Goal: Task Accomplishment & Management: Manage account settings

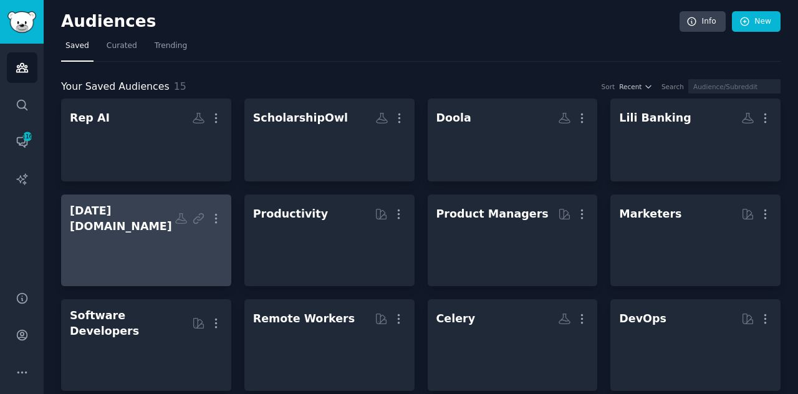
click at [128, 214] on div "[DATE][DOMAIN_NAME]" at bounding box center [122, 218] width 105 height 31
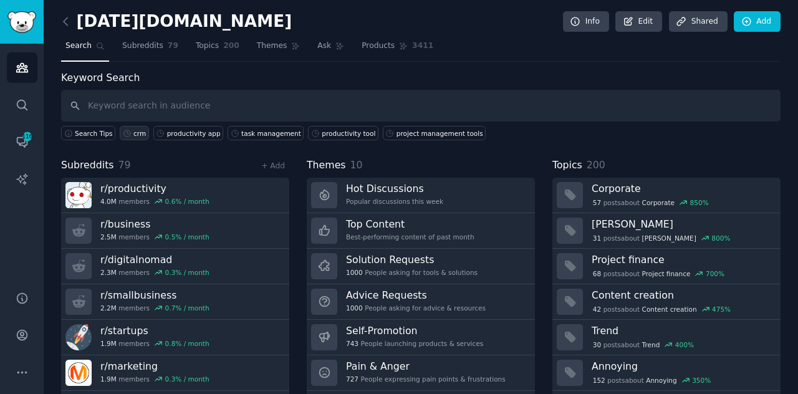
click at [133, 129] on div "crm" at bounding box center [139, 133] width 12 height 9
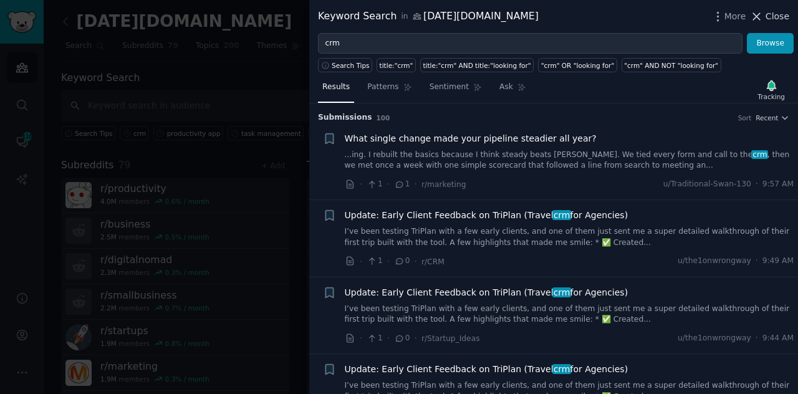
click at [759, 11] on icon at bounding box center [756, 16] width 13 height 13
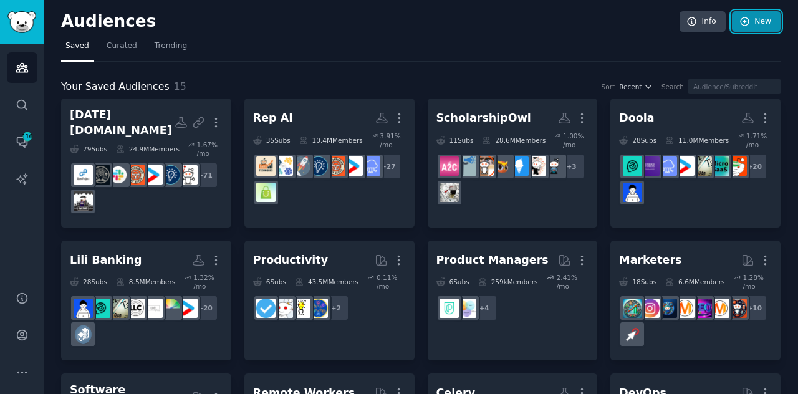
click at [746, 21] on icon at bounding box center [745, 21] width 11 height 11
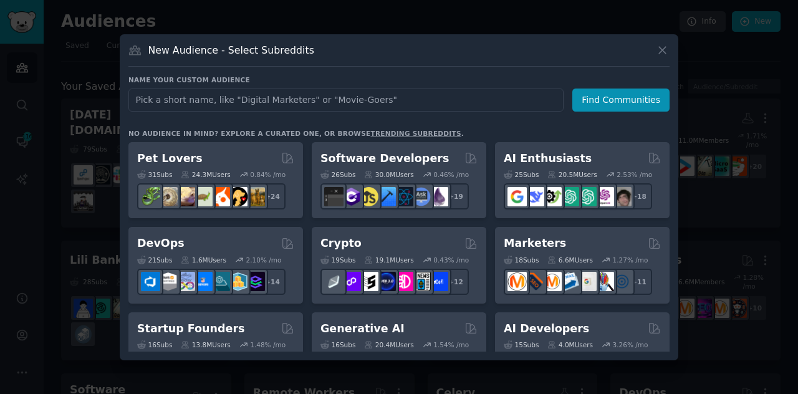
click at [306, 100] on input "text" at bounding box center [345, 100] width 435 height 23
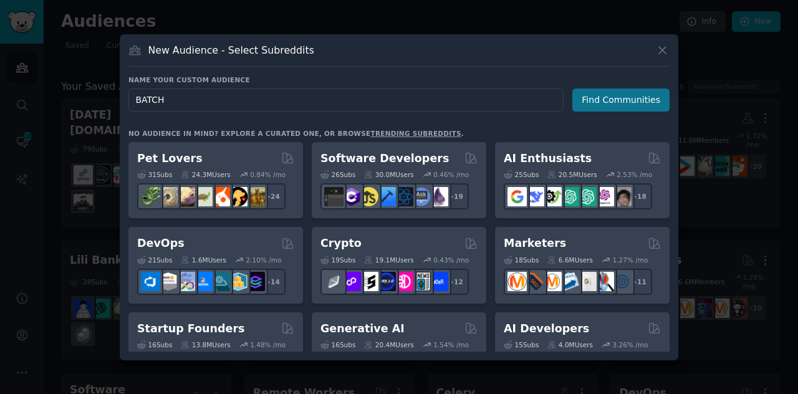
type input "BATCH"
click at [637, 92] on button "Find Communities" at bounding box center [620, 100] width 97 height 23
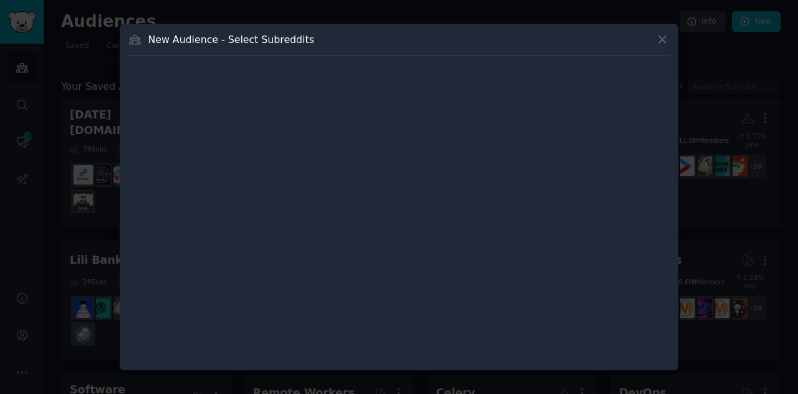
click at [637, 92] on div at bounding box center [398, 170] width 541 height 210
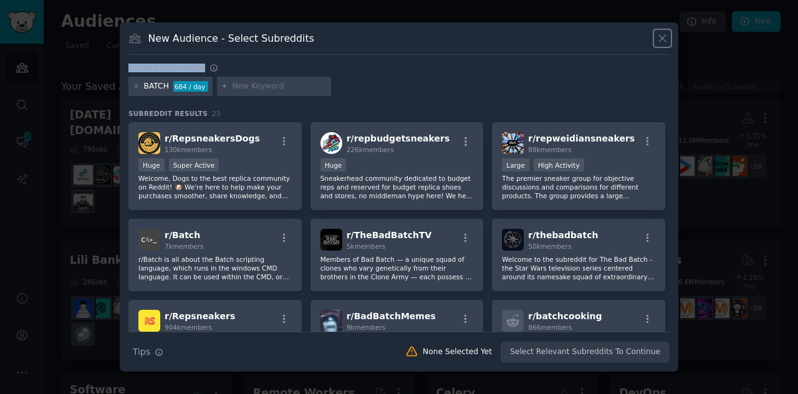
click at [662, 38] on icon at bounding box center [662, 38] width 7 height 7
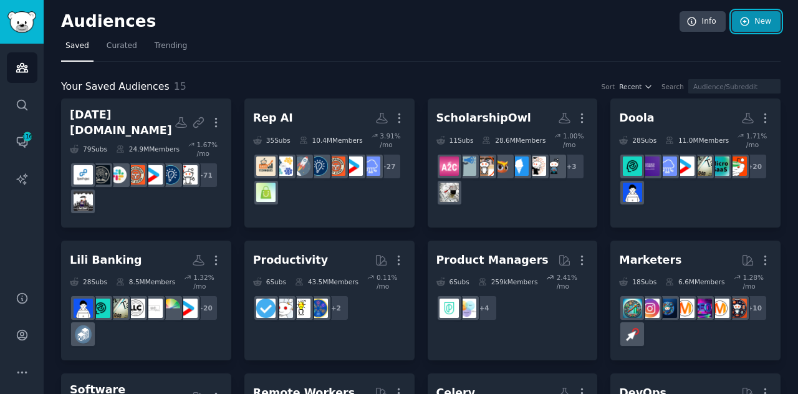
click at [761, 27] on link "New" at bounding box center [756, 21] width 49 height 21
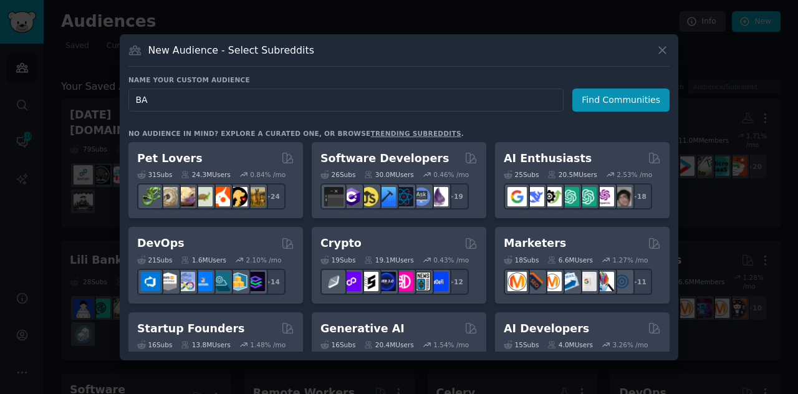
type input "B"
type input "THC gummies"
click at [600, 94] on button "Find Communities" at bounding box center [620, 100] width 97 height 23
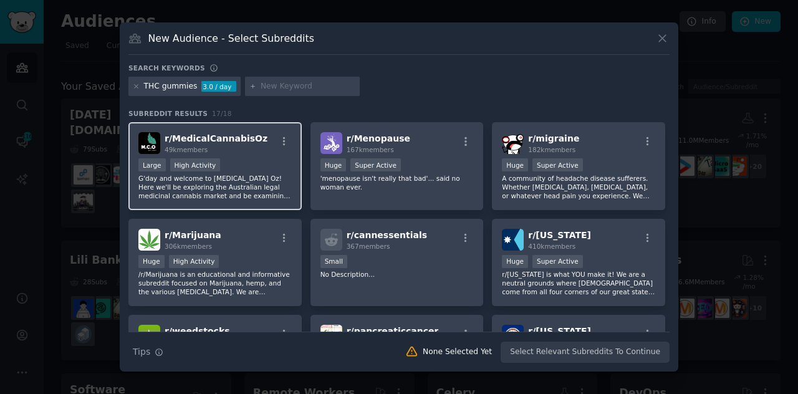
click at [281, 135] on div "r/ MedicalCannabisOz 49k members" at bounding box center [214, 143] width 153 height 22
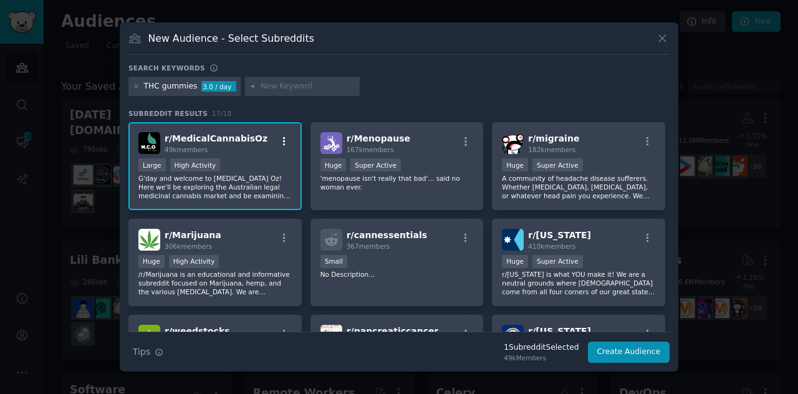
click at [283, 140] on icon "button" at bounding box center [284, 141] width 2 height 9
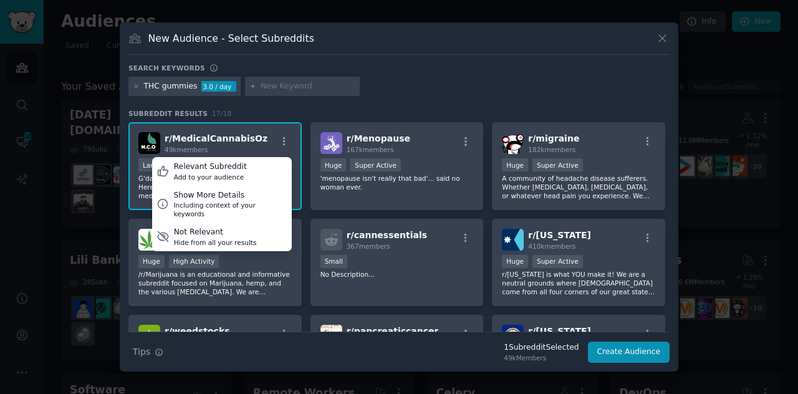
click at [439, 98] on div "THC gummies 3.0 / day" at bounding box center [398, 89] width 541 height 24
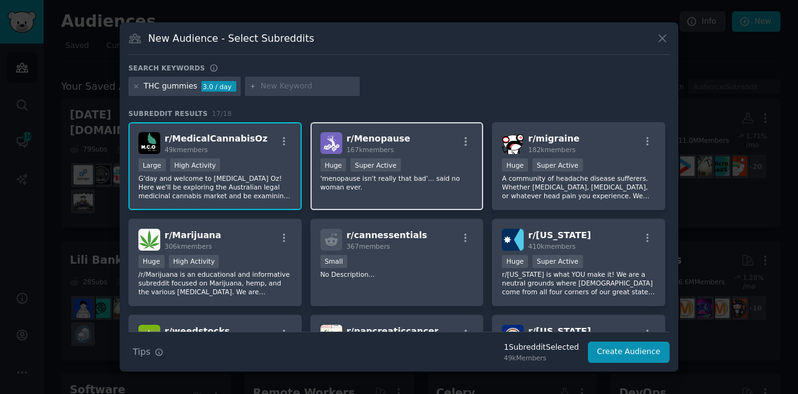
click at [436, 139] on div "r/ Menopause 167k members" at bounding box center [396, 143] width 153 height 22
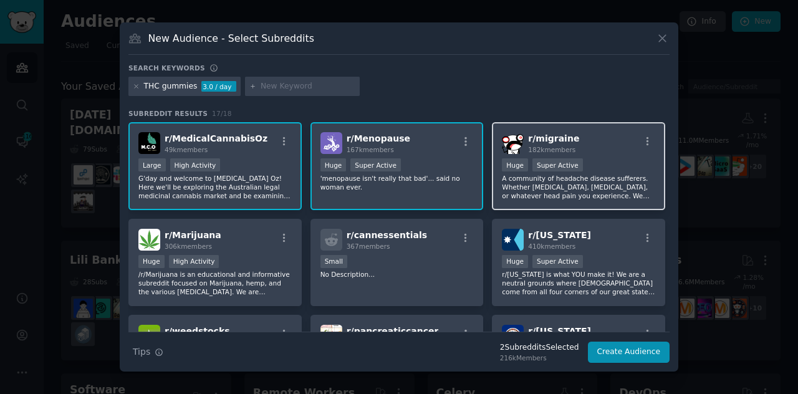
click at [546, 156] on div "r/ migraine 182k members 100,000 - 1,000,000 members Huge Super Active A commun…" at bounding box center [578, 166] width 173 height 88
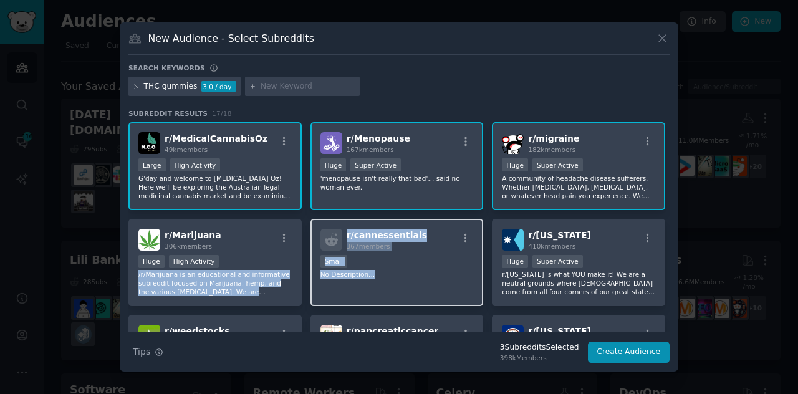
drag, startPoint x: 253, startPoint y: 268, endPoint x: 389, endPoint y: 276, distance: 136.8
click at [389, 276] on p "No Description..." at bounding box center [396, 274] width 153 height 9
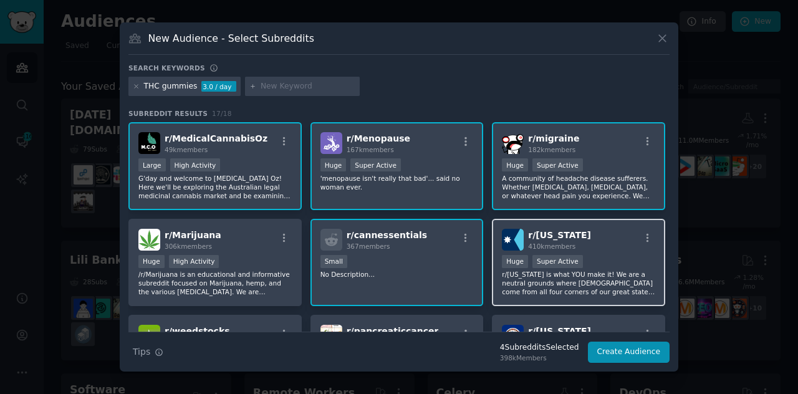
click at [614, 274] on p "r/Minnesota is what YOU make it! We are a neutral grounds where Minnesotans com…" at bounding box center [578, 283] width 153 height 26
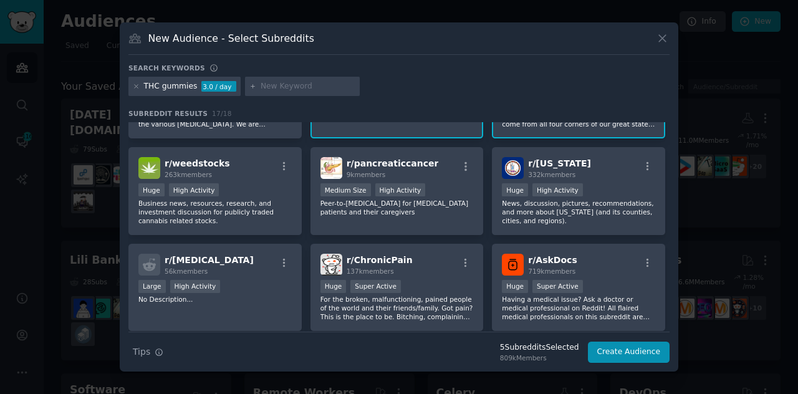
scroll to position [170, 0]
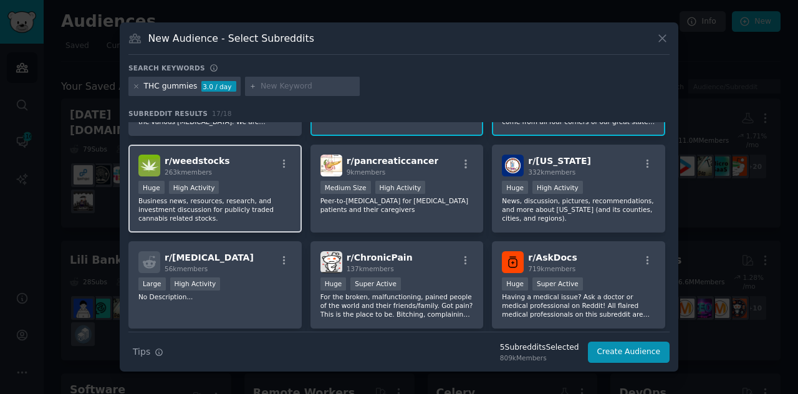
click at [238, 178] on div "r/ weedstocks 263k members Huge High Activity Business news, resources, researc…" at bounding box center [214, 189] width 173 height 88
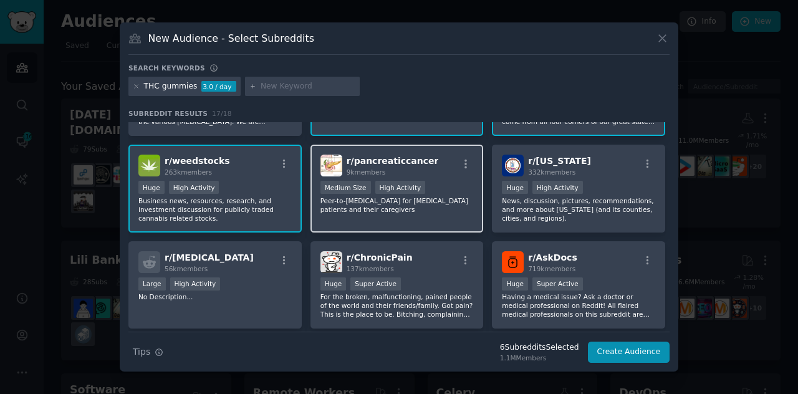
click at [455, 178] on div "r/ pancreaticcancer 9k members >= 80th percentile for submissions / day Medium …" at bounding box center [397, 189] width 173 height 88
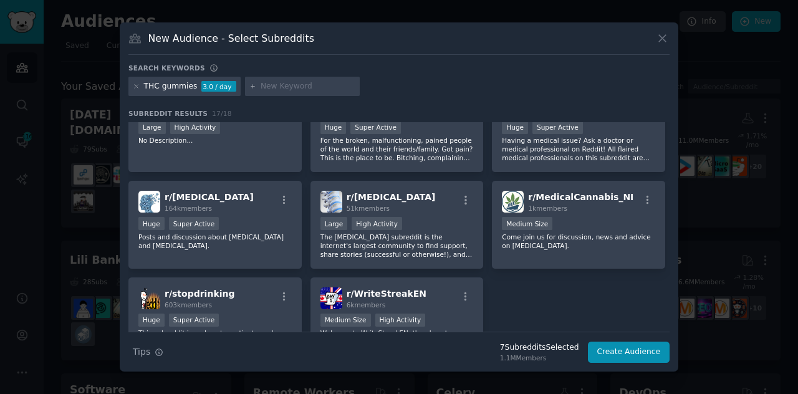
scroll to position [301, 0]
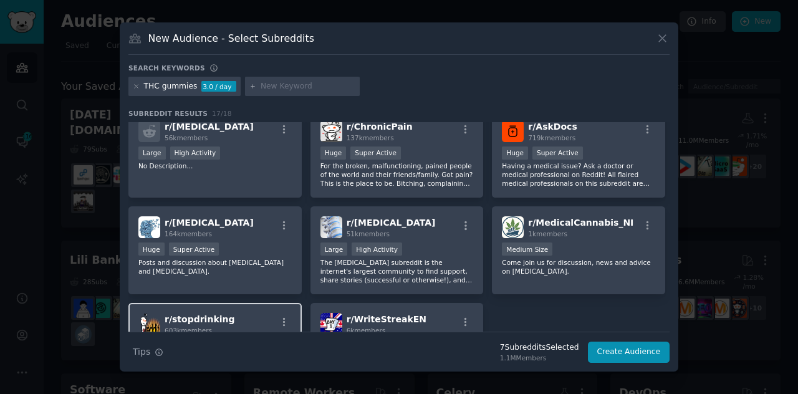
click at [239, 312] on div "r/ stopdrinking 603k members Huge Super Active This subreddit is a place to mot…" at bounding box center [214, 347] width 173 height 88
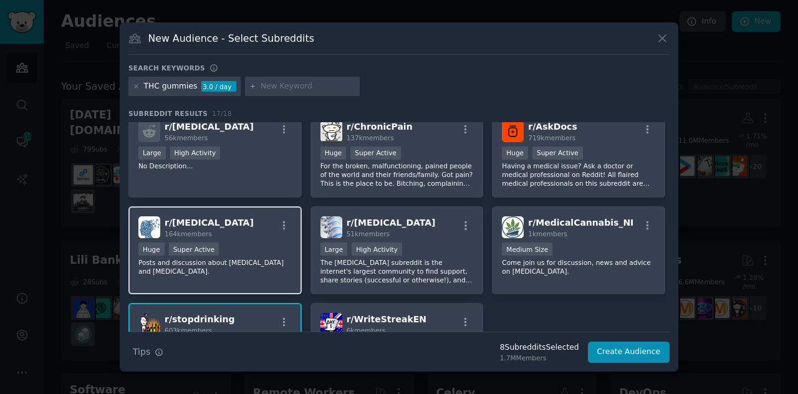
click at [277, 241] on div "r/ insomnia 164k members Huge Super Active Posts and discussion about insomnia …" at bounding box center [214, 250] width 173 height 88
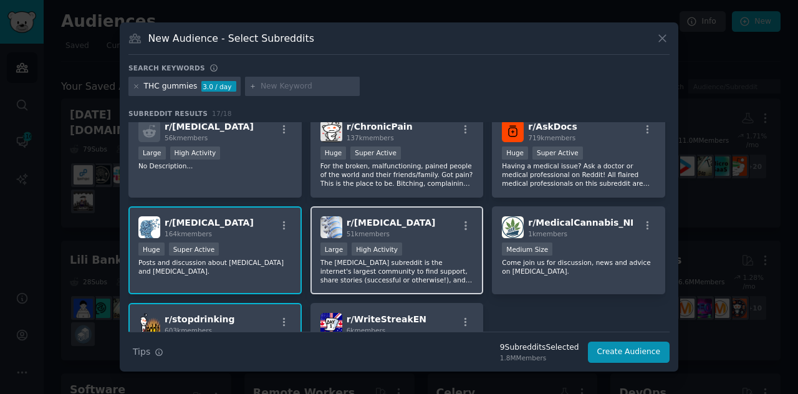
click at [415, 231] on div "r/ Sciatica 51k members" at bounding box center [396, 227] width 153 height 22
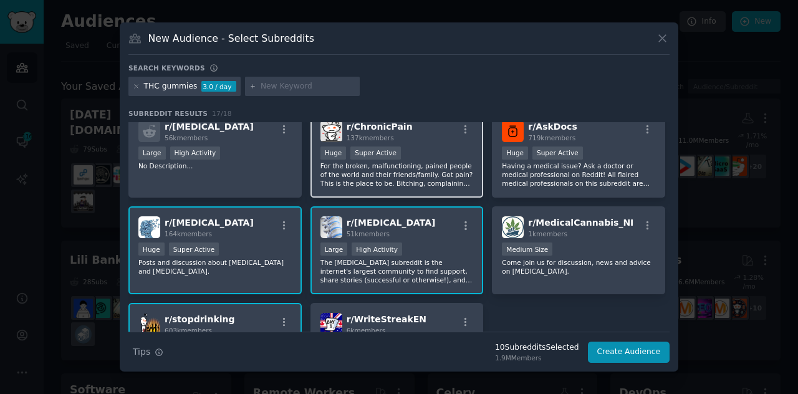
click at [436, 135] on div "r/ ChronicPain 137k members" at bounding box center [396, 131] width 153 height 22
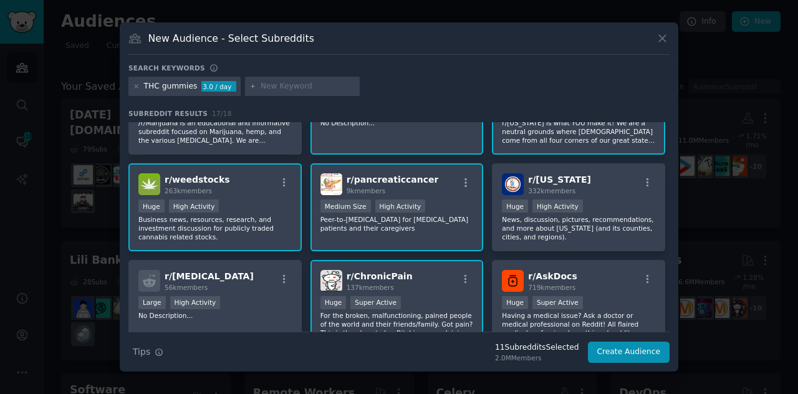
scroll to position [145, 0]
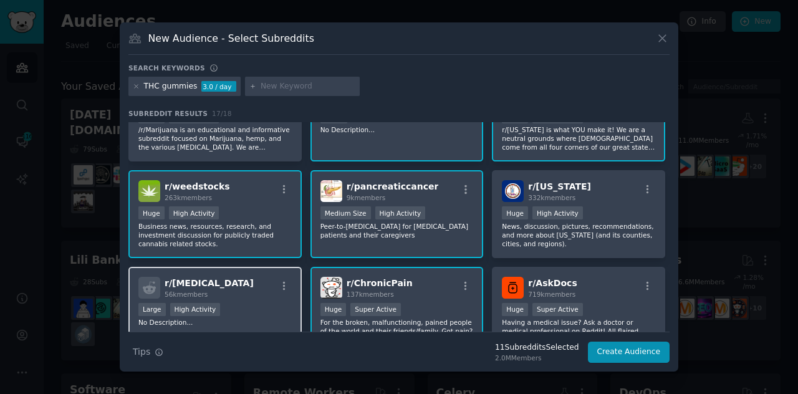
click at [266, 309] on div "Large High Activity" at bounding box center [214, 311] width 153 height 16
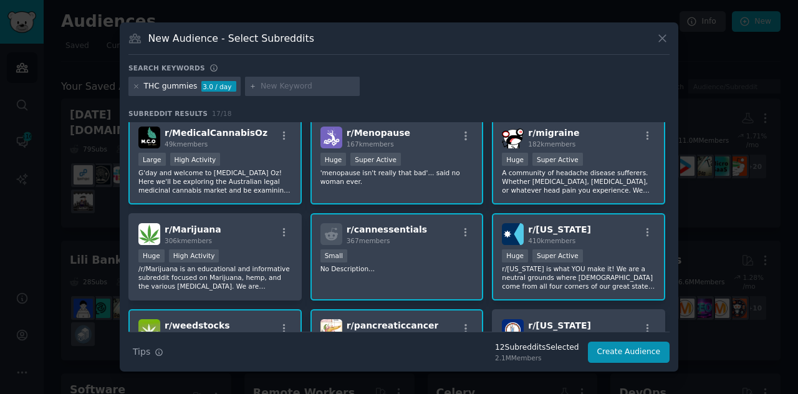
scroll to position [0, 0]
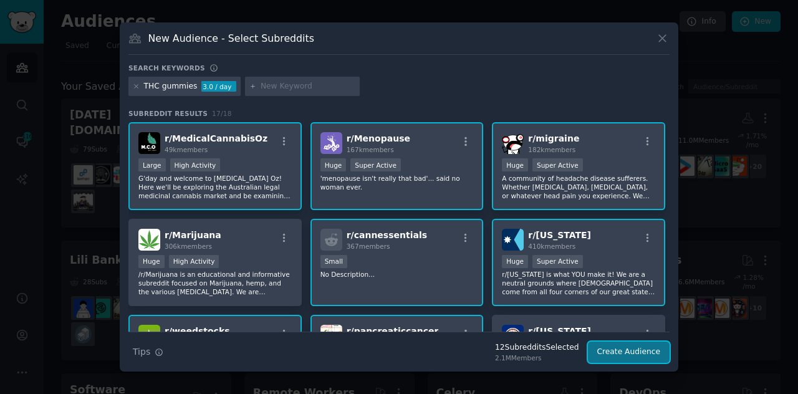
click at [646, 350] on button "Create Audience" at bounding box center [629, 352] width 82 height 21
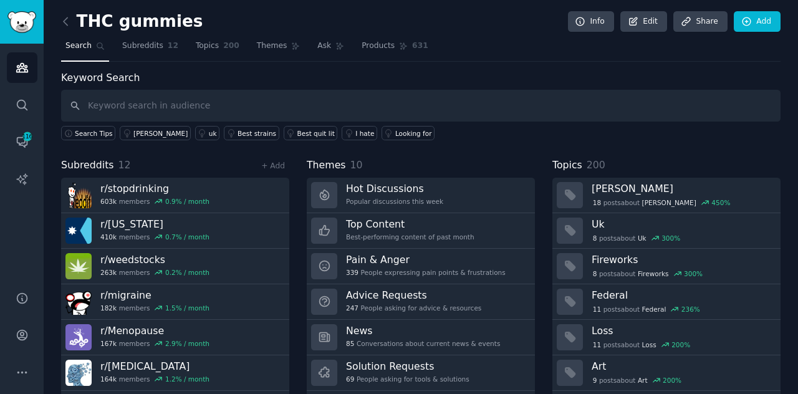
click at [181, 17] on h2 "THC gummies" at bounding box center [132, 22] width 142 height 20
click at [650, 24] on link "Edit" at bounding box center [643, 21] width 47 height 21
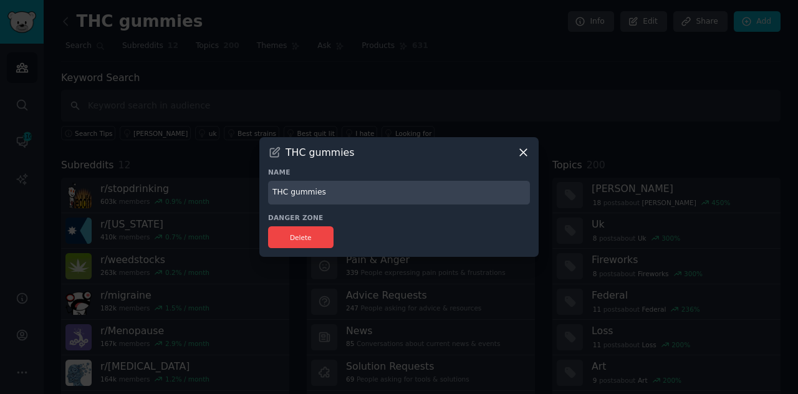
click at [340, 191] on input "THC gummies" at bounding box center [399, 193] width 262 height 24
type input "T"
type input "BATCH"
click at [521, 148] on icon at bounding box center [523, 152] width 13 height 13
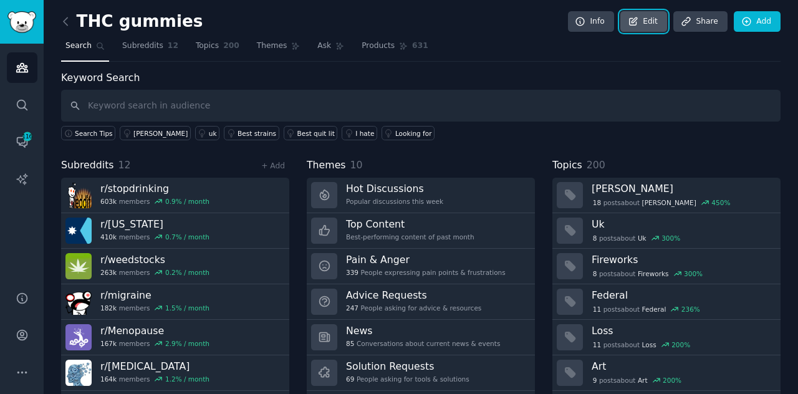
click at [650, 21] on link "Edit" at bounding box center [643, 21] width 47 height 21
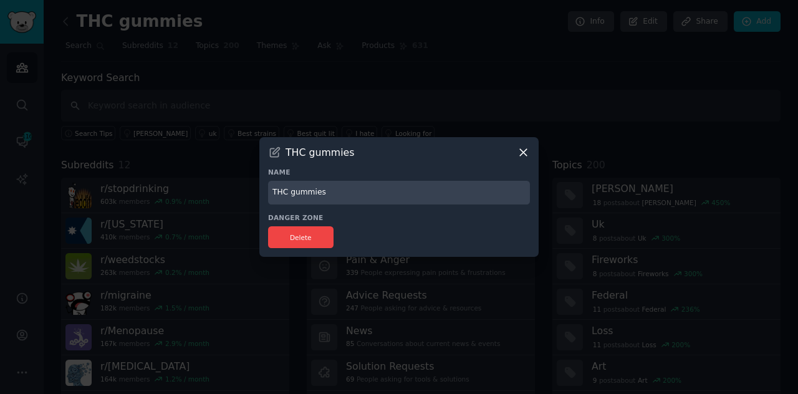
click at [340, 196] on input "THC gummies" at bounding box center [399, 193] width 262 height 24
type input "T"
type input "BATCH"
click at [322, 236] on button "Delete" at bounding box center [300, 237] width 65 height 22
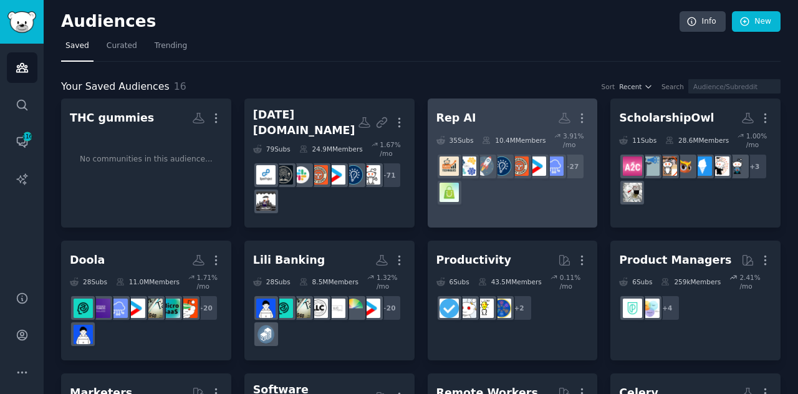
click at [516, 149] on dd "+ 27" at bounding box center [512, 179] width 153 height 61
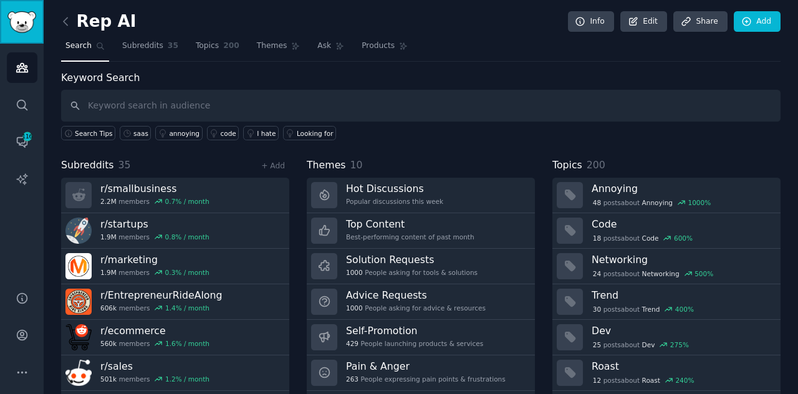
click at [26, 29] on img "Sidebar" at bounding box center [21, 22] width 29 height 22
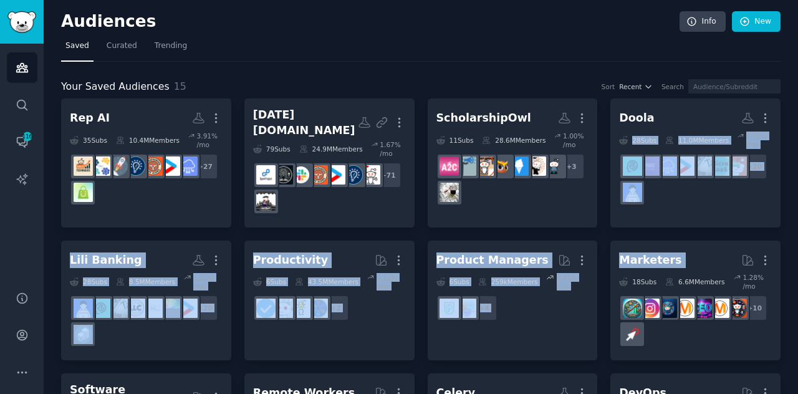
drag, startPoint x: 794, startPoint y: 98, endPoint x: 797, endPoint y: 234, distance: 136.0
click at [797, 234] on main "Audiences Info New Saved Curated Trending Your Saved Audiences 15 Sort Recent S…" at bounding box center [421, 197] width 754 height 394
click at [788, 160] on div "Audiences Info New Saved Curated Trending Your Saved Audiences 15 Sort Recent S…" at bounding box center [421, 326] width 754 height 653
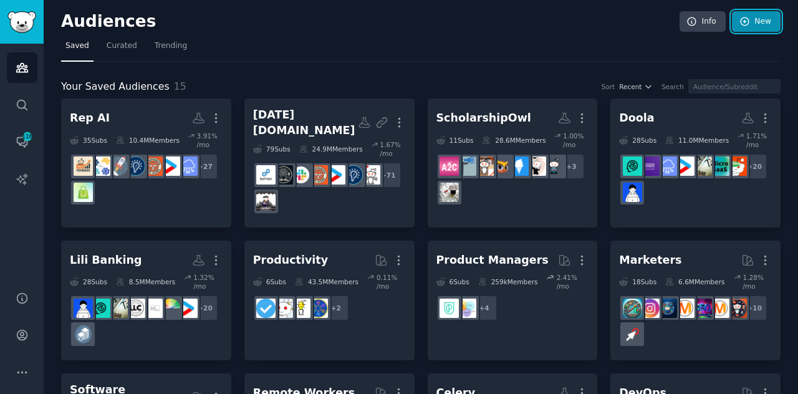
click at [753, 25] on link "New" at bounding box center [756, 21] width 49 height 21
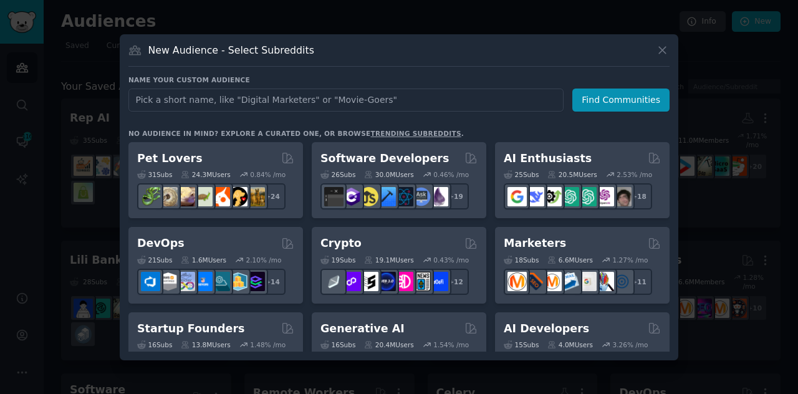
click at [193, 104] on input "text" at bounding box center [345, 100] width 435 height 23
type input "b"
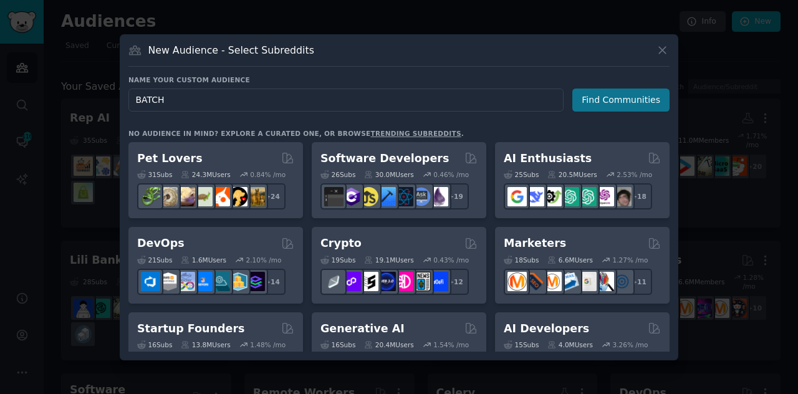
type input "BATCH"
click at [624, 97] on button "Find Communities" at bounding box center [620, 100] width 97 height 23
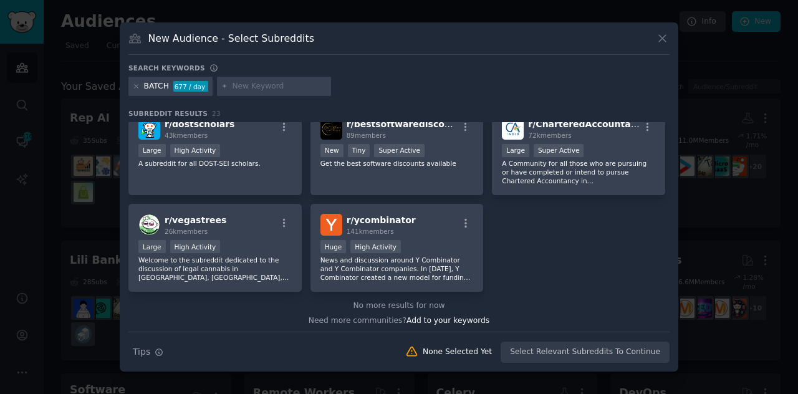
scroll to position [581, 0]
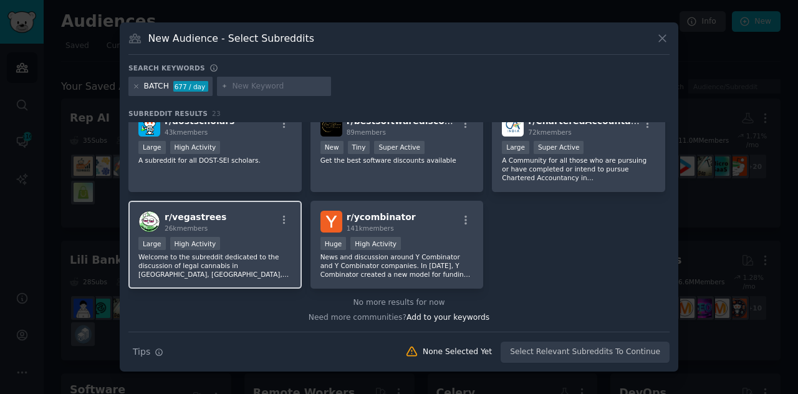
click at [292, 241] on div "r/ vegastrees 26k members Large High Activity Welcome to the subreddit dedicate…" at bounding box center [214, 245] width 173 height 88
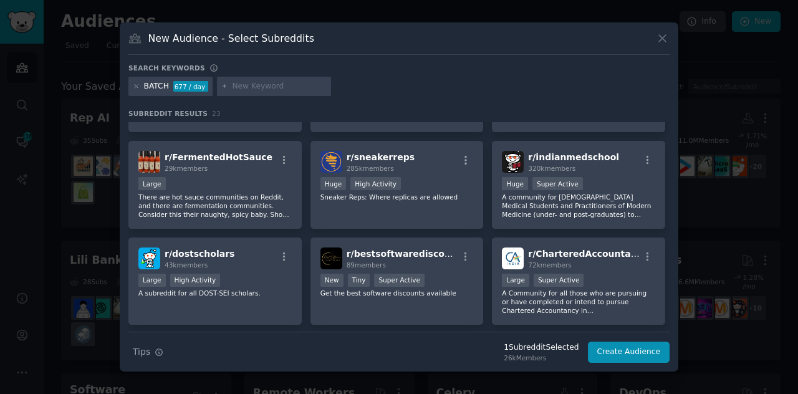
scroll to position [458, 0]
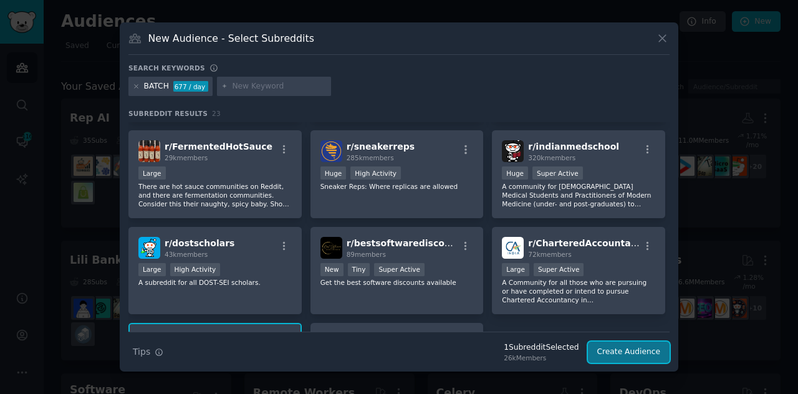
click at [649, 345] on button "Create Audience" at bounding box center [629, 352] width 82 height 21
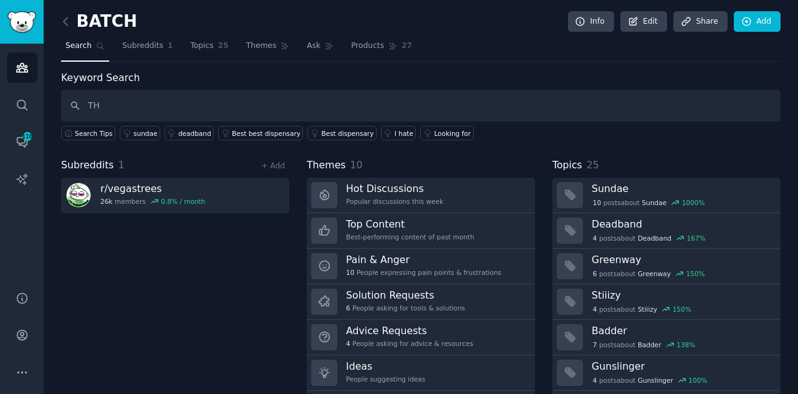
type input "T"
type input "thc gummies"
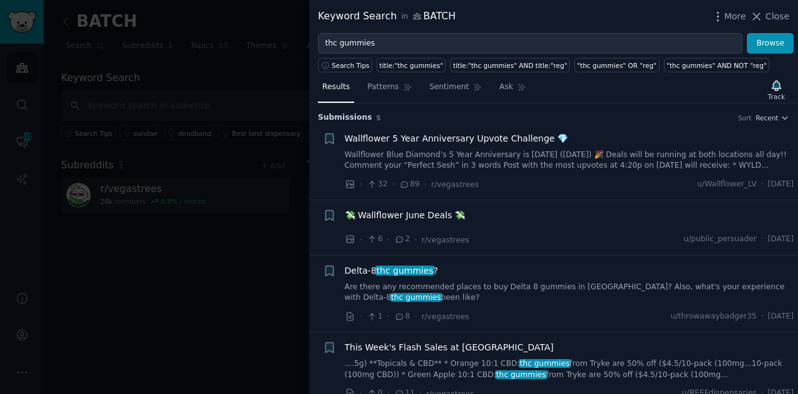
click at [175, 100] on div at bounding box center [399, 197] width 798 height 394
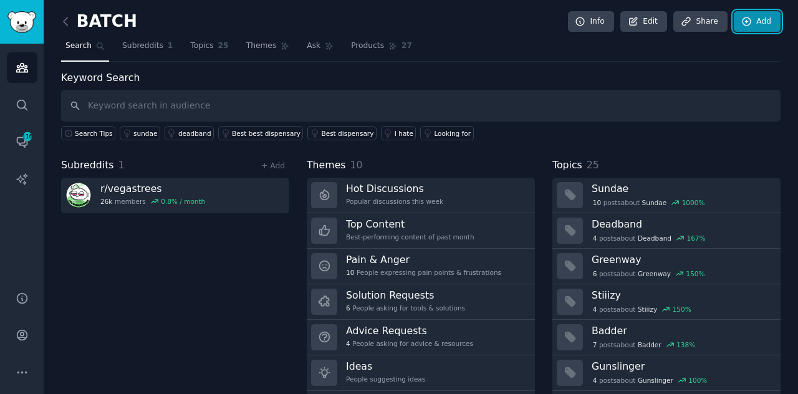
click at [763, 15] on link "Add" at bounding box center [757, 21] width 47 height 21
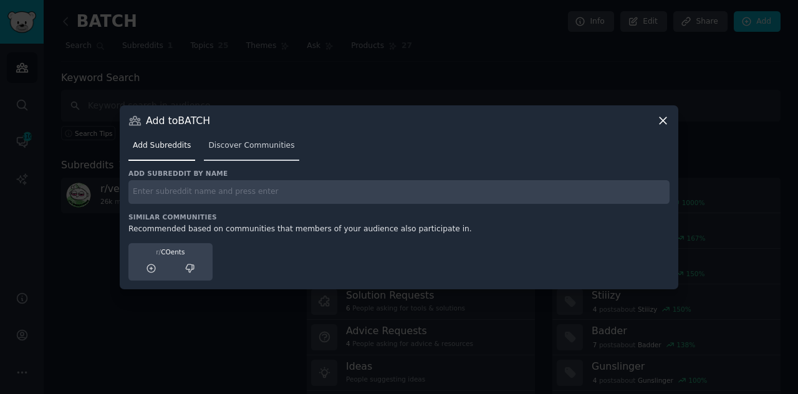
click at [264, 148] on span "Discover Communities" at bounding box center [251, 145] width 86 height 11
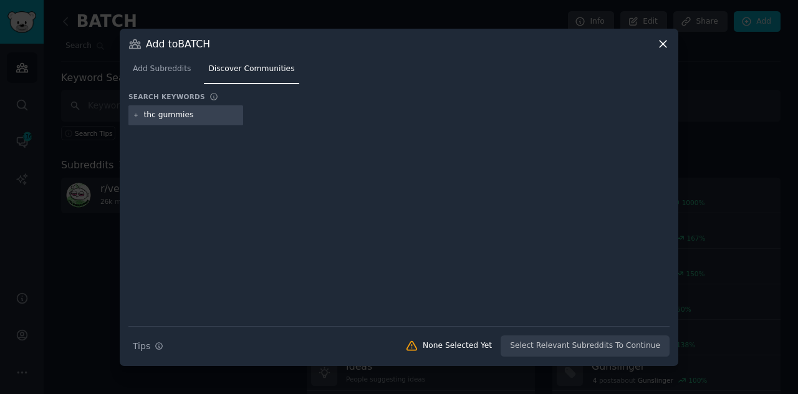
type input "thc gummies"
drag, startPoint x: 264, startPoint y: 148, endPoint x: 198, endPoint y: 118, distance: 72.3
click at [198, 118] on div "Search keywords Try a 2-4 keywords your audience might mention thc gummies Sear…" at bounding box center [398, 224] width 541 height 265
click at [198, 118] on input "thc gummies" at bounding box center [191, 115] width 95 height 11
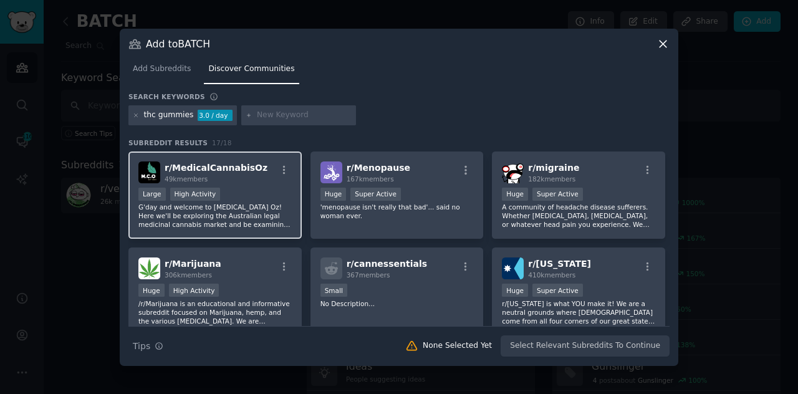
click at [233, 188] on div "Large High Activity" at bounding box center [214, 196] width 153 height 16
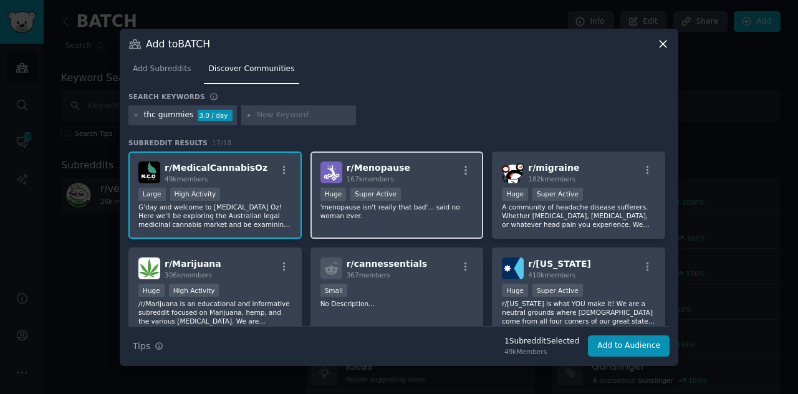
click at [374, 226] on div "r/ Menopause 167k members Huge Super Active 'menopause isn't really that bad'..…" at bounding box center [397, 196] width 173 height 88
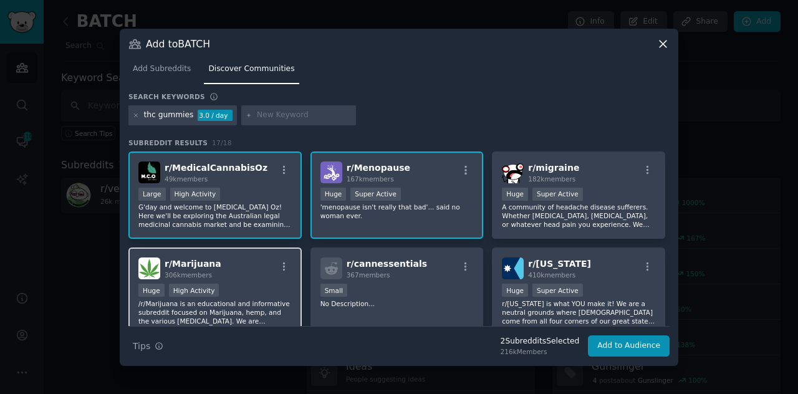
click at [271, 284] on div "Huge High Activity" at bounding box center [214, 292] width 153 height 16
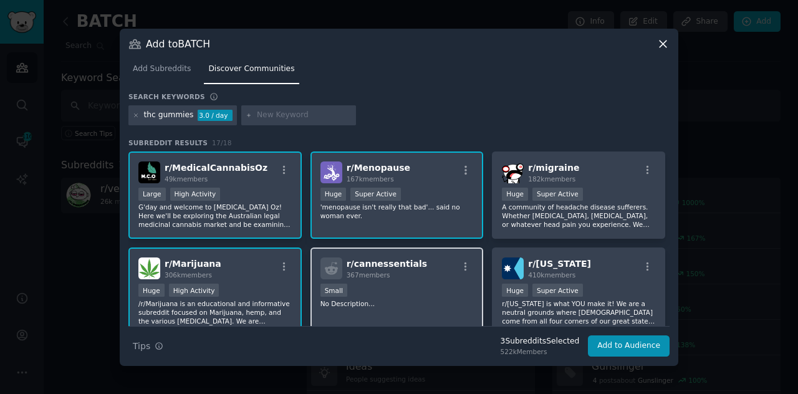
click at [399, 292] on div "100 - 1000 members Small" at bounding box center [396, 292] width 153 height 16
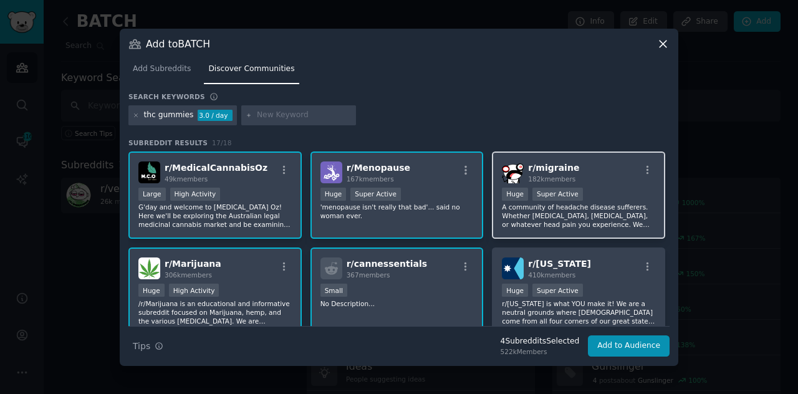
click at [601, 176] on div "r/ migraine 182k members" at bounding box center [578, 172] width 153 height 22
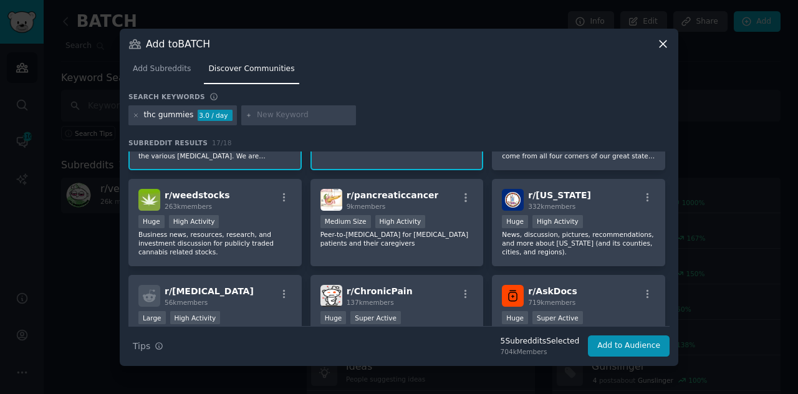
scroll to position [166, 0]
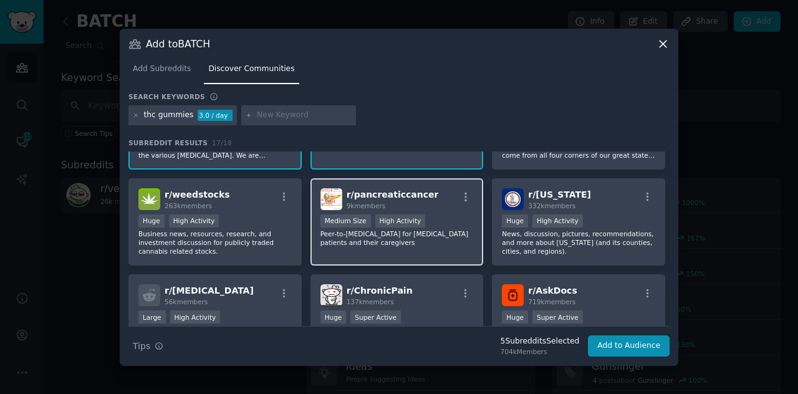
drag, startPoint x: 243, startPoint y: 203, endPoint x: 448, endPoint y: 198, distance: 205.2
click at [448, 198] on div "r/ MedicalCannabisOz 49k members Large High Activity G'day and welcome to Medic…" at bounding box center [398, 270] width 541 height 569
click at [448, 198] on div "r/ pancreaticcancer 9k members" at bounding box center [396, 199] width 153 height 22
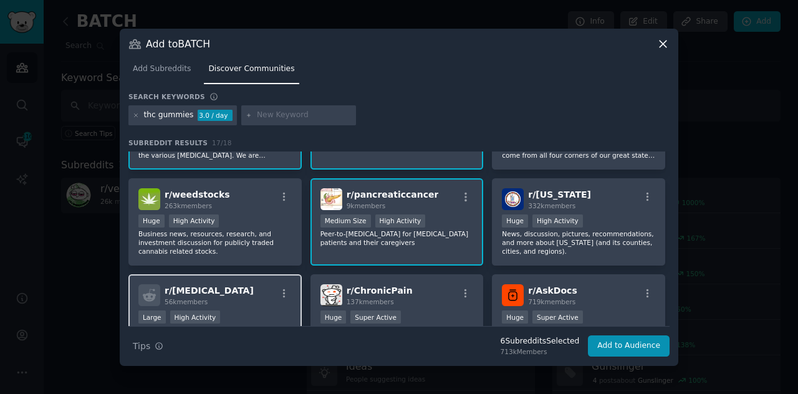
click at [263, 284] on div "r/ Hyperhidrosis 56k members" at bounding box center [214, 295] width 153 height 22
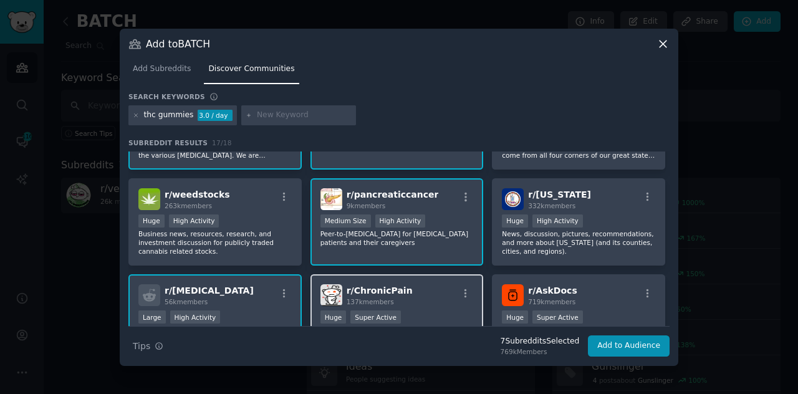
click at [420, 292] on div "r/ ChronicPain 137k members" at bounding box center [396, 295] width 153 height 22
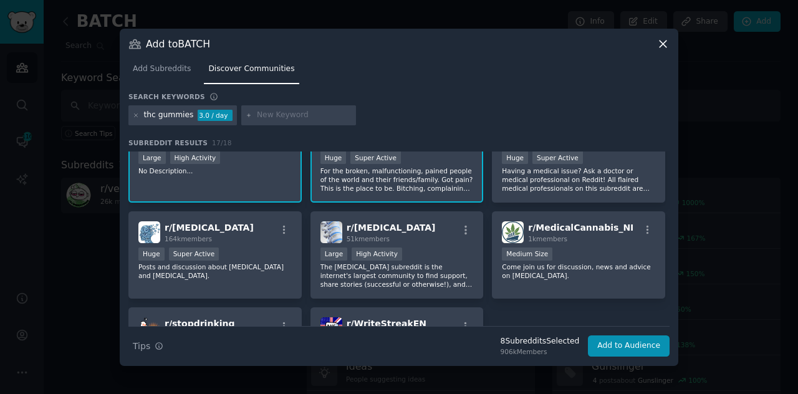
scroll to position [332, 0]
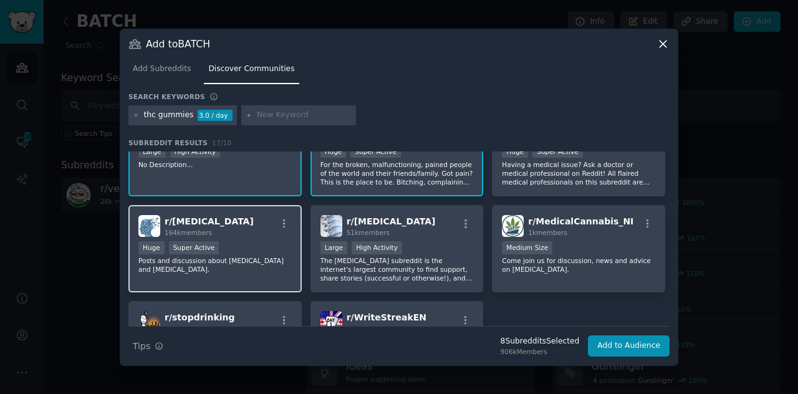
click at [281, 247] on div "Huge Super Active" at bounding box center [214, 249] width 153 height 16
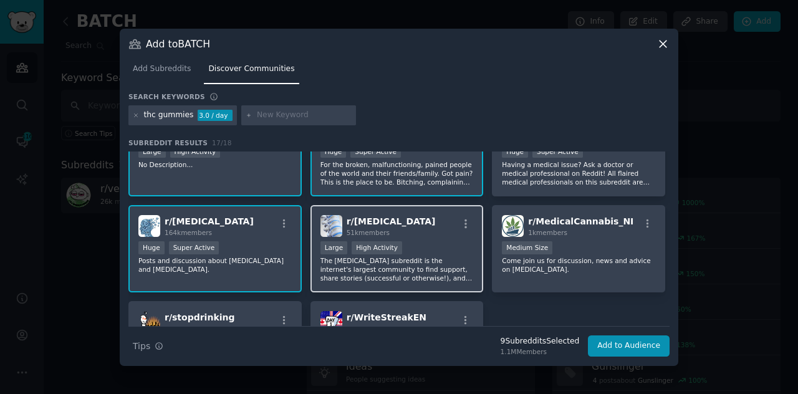
click at [435, 243] on div ">= 80th percentile for submissions / day Large High Activity" at bounding box center [396, 249] width 153 height 16
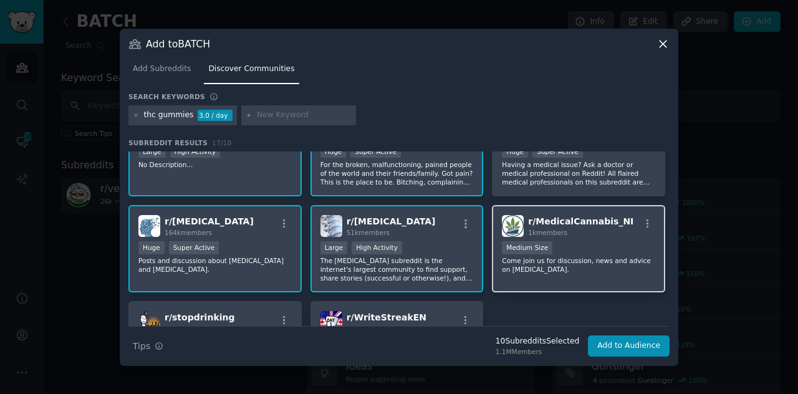
click at [629, 244] on div "Medium Size" at bounding box center [578, 249] width 153 height 16
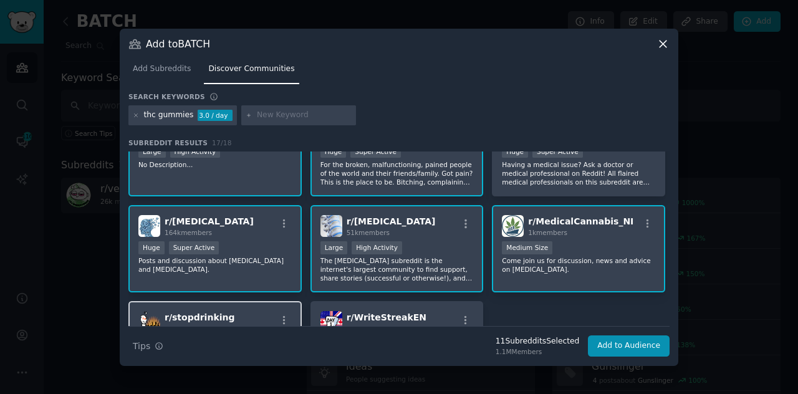
click at [259, 310] on div "r/ stopdrinking 603k members Huge Super Active This subreddit is a place to mot…" at bounding box center [214, 345] width 173 height 88
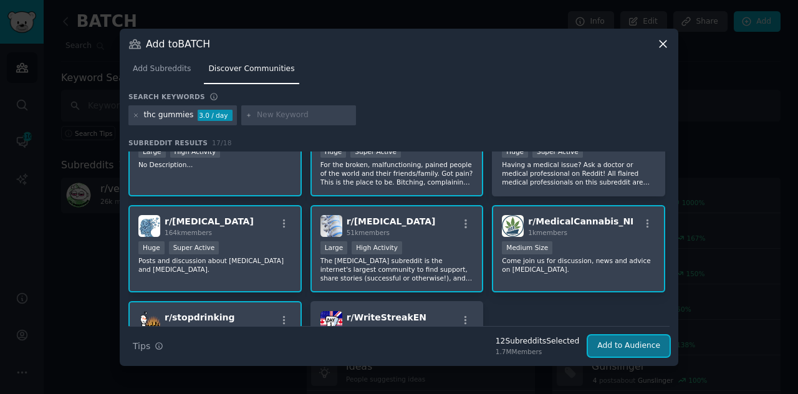
click at [631, 340] on button "Add to Audience" at bounding box center [629, 345] width 82 height 21
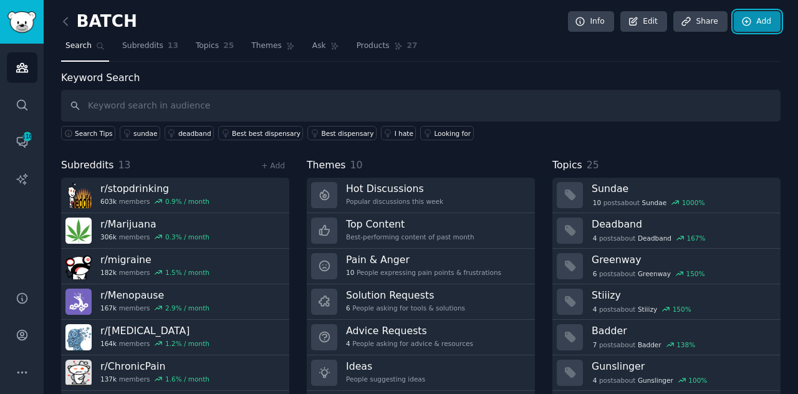
click at [752, 26] on link "Add" at bounding box center [757, 21] width 47 height 21
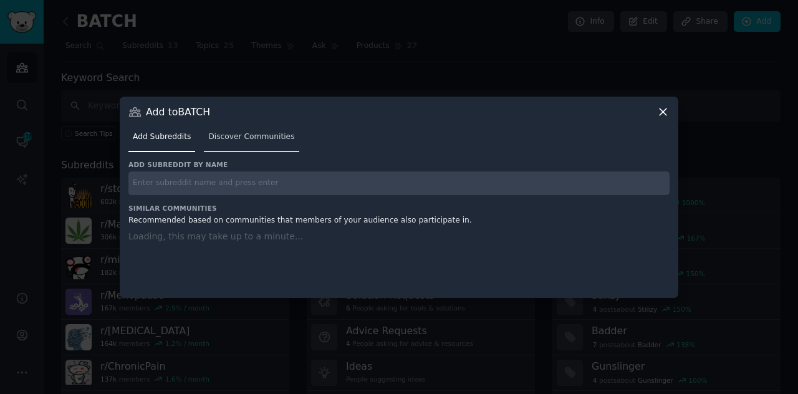
click at [246, 136] on span "Discover Communities" at bounding box center [251, 137] width 86 height 11
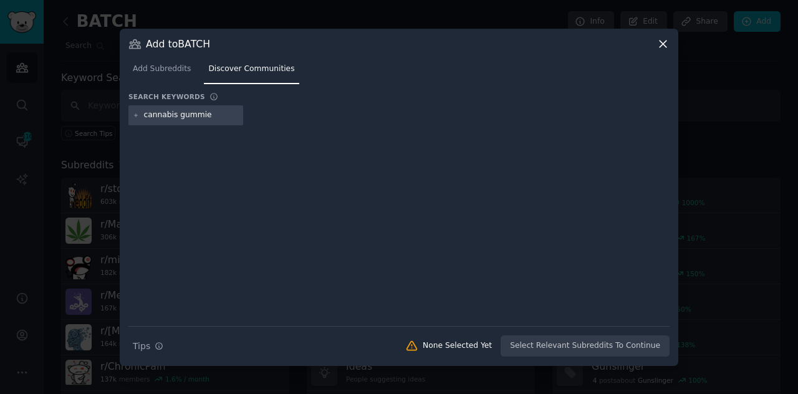
type input "cannabis gummies"
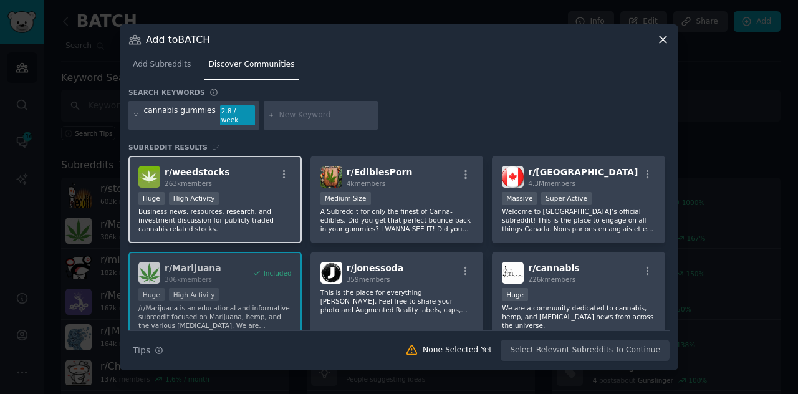
click at [244, 175] on div "r/ weedstocks 263k members" at bounding box center [214, 177] width 153 height 22
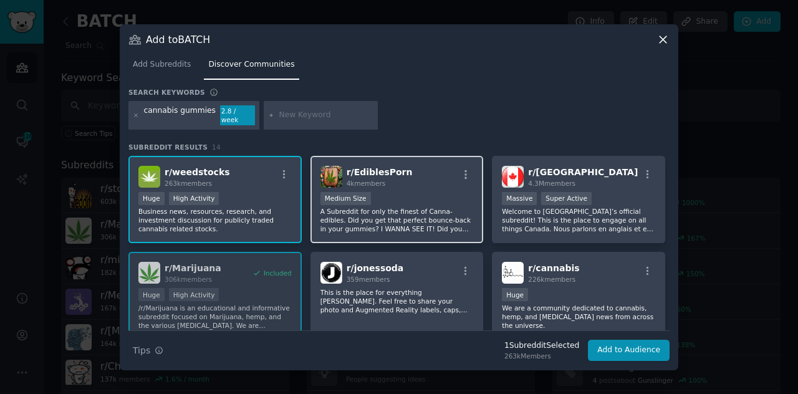
click at [425, 192] on div "1000 - 10,000 members Medium Size" at bounding box center [396, 200] width 153 height 16
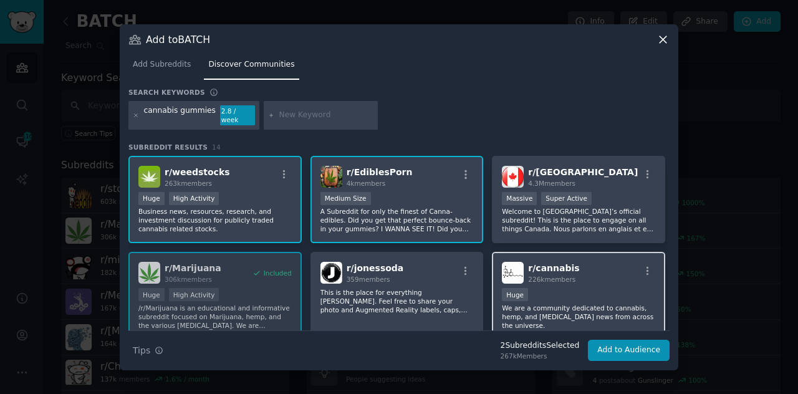
click at [605, 288] on div "Huge" at bounding box center [578, 296] width 153 height 16
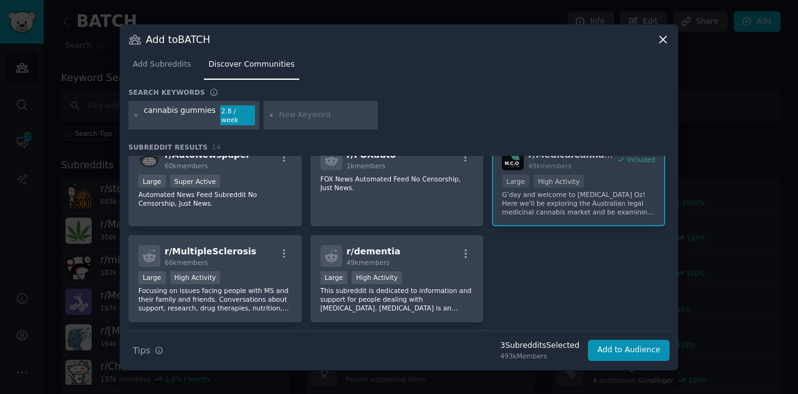
scroll to position [314, 0]
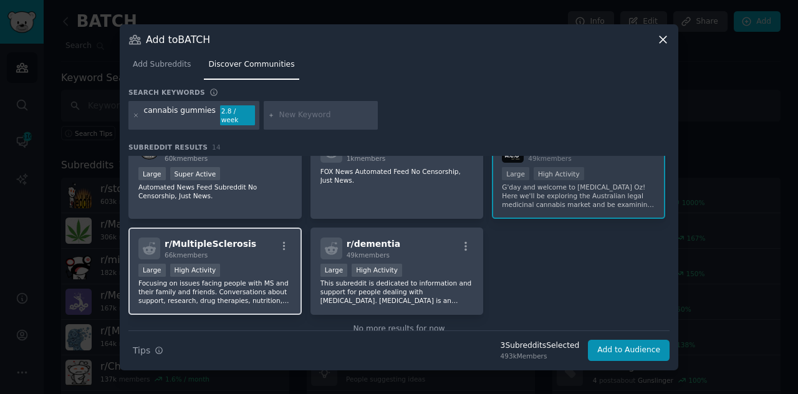
click at [258, 265] on div "Large High Activity" at bounding box center [214, 272] width 153 height 16
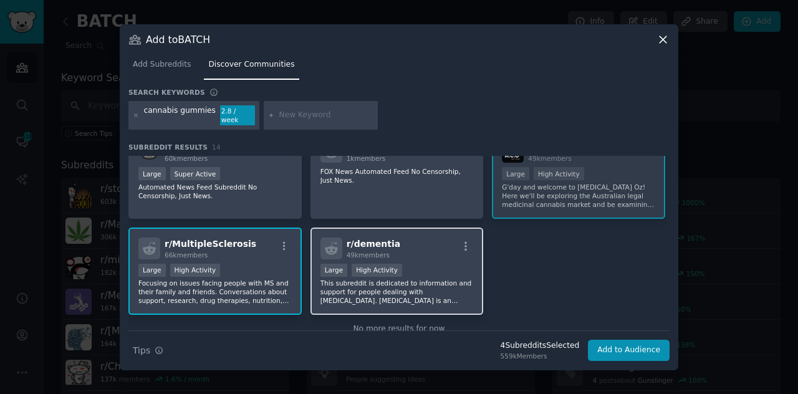
click at [430, 264] on div "10,000 - 100,000 members Large High Activity" at bounding box center [396, 272] width 153 height 16
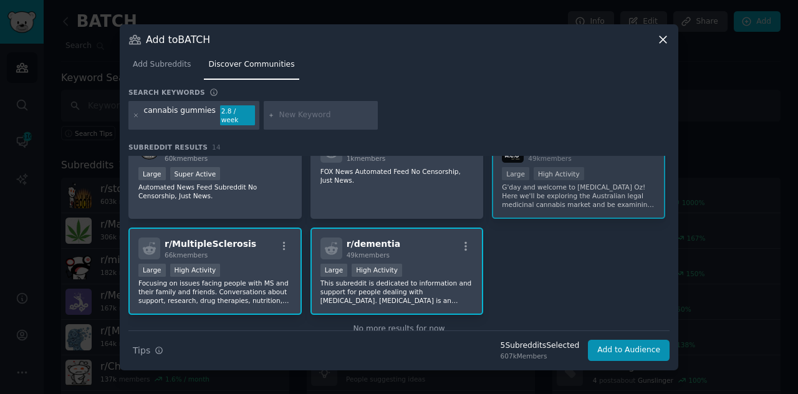
click at [430, 264] on div "10,000 - 100,000 members Large High Activity" at bounding box center [396, 272] width 153 height 16
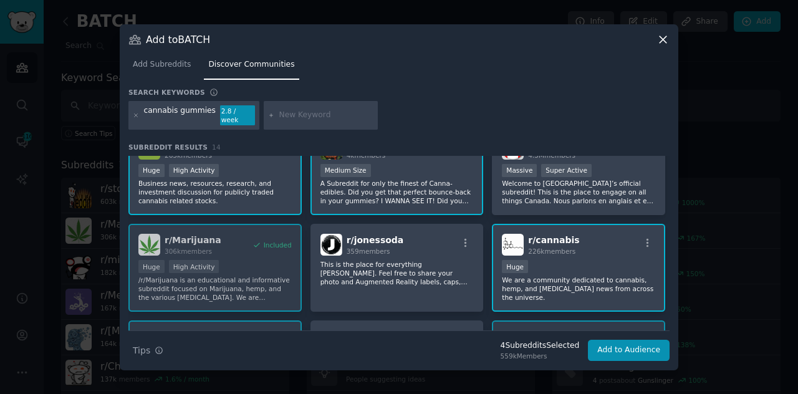
scroll to position [12, 0]
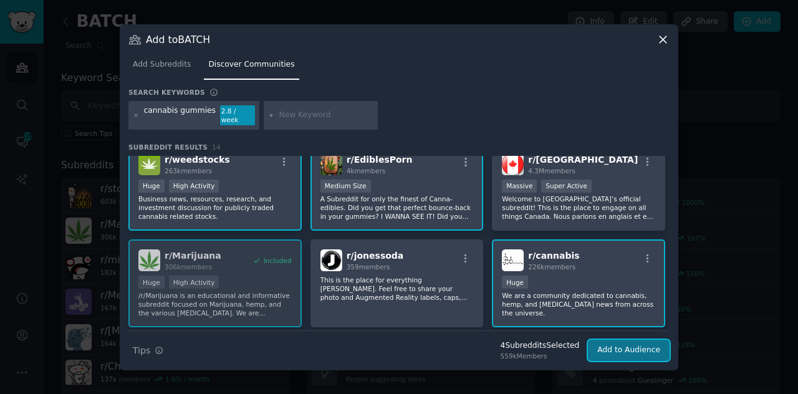
click at [641, 350] on button "Add to Audience" at bounding box center [629, 350] width 82 height 21
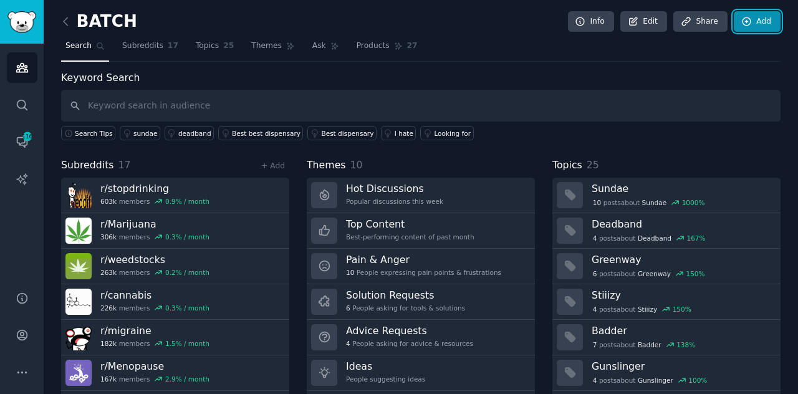
click at [757, 22] on link "Add" at bounding box center [757, 21] width 47 height 21
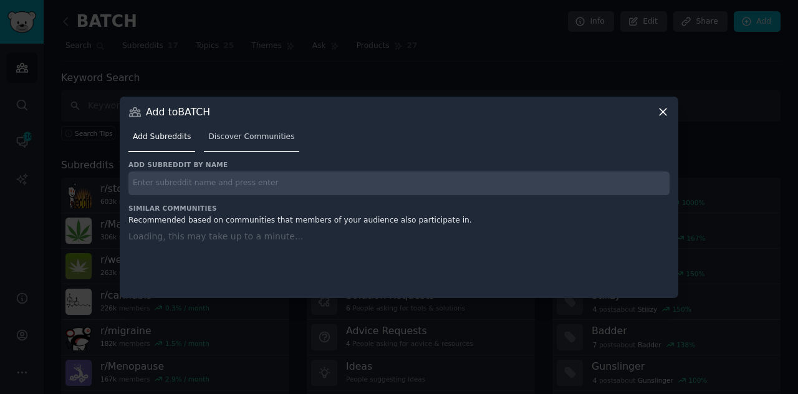
click at [242, 131] on link "Discover Communities" at bounding box center [251, 140] width 95 height 26
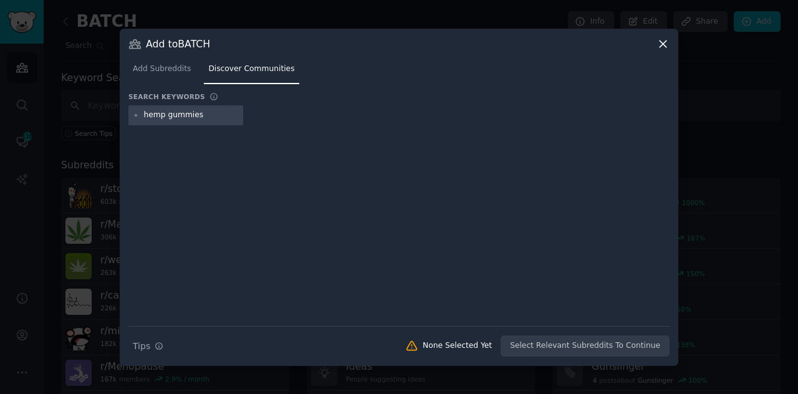
type input "hemp gummies"
click at [585, 348] on div "Search Tips Tips None Selected Yet Select Relevant Subreddits To Continue" at bounding box center [398, 341] width 541 height 31
click at [590, 345] on div "Search Tips Tips None Selected Yet Select Relevant Subreddits To Continue" at bounding box center [398, 341] width 541 height 31
click at [212, 114] on input "hemp gummies" at bounding box center [191, 115] width 95 height 11
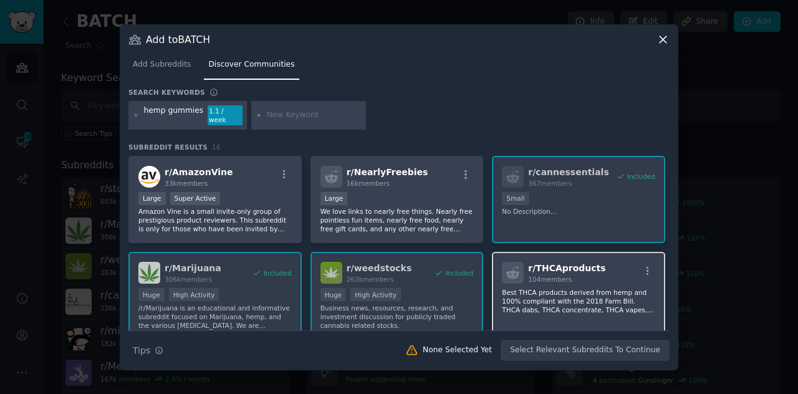
click at [614, 269] on div "r/ THCAproducts 104 members" at bounding box center [578, 273] width 153 height 22
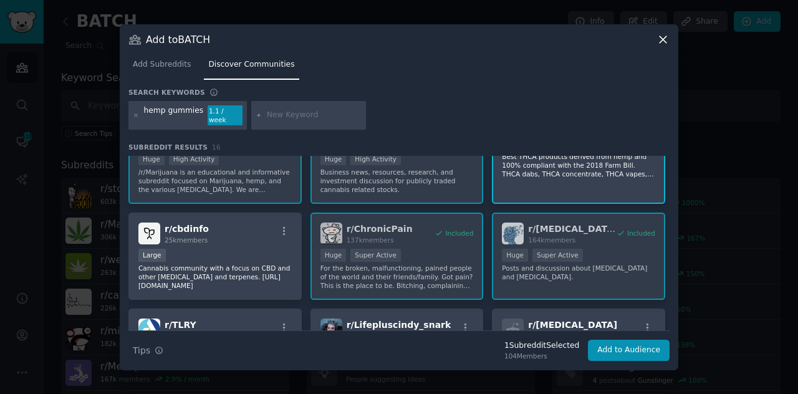
scroll to position [140, 0]
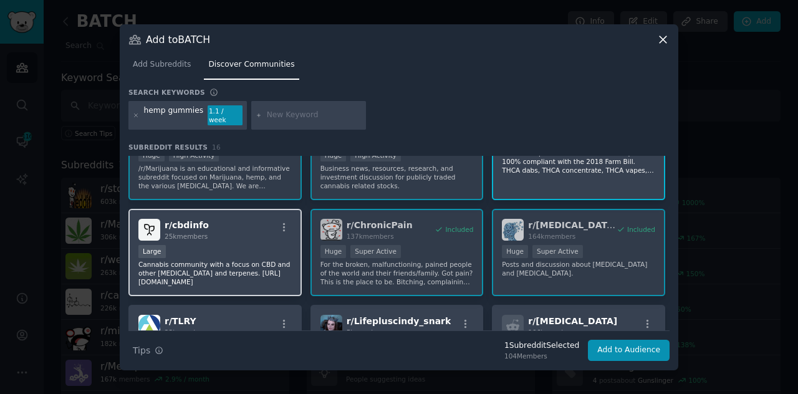
click at [266, 231] on div "r/ cbdinfo 25k members" at bounding box center [214, 230] width 153 height 22
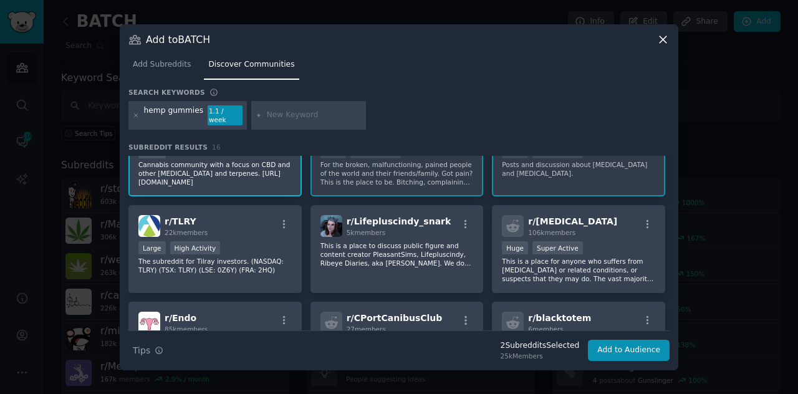
scroll to position [242, 0]
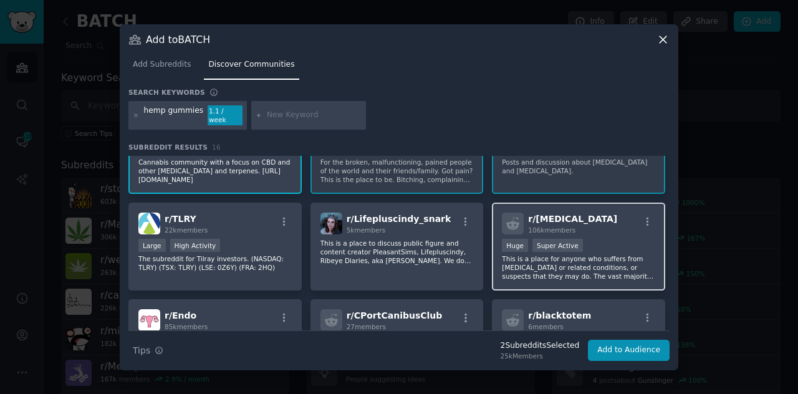
click at [627, 228] on div "r/ endometriosis 106k members" at bounding box center [578, 224] width 153 height 22
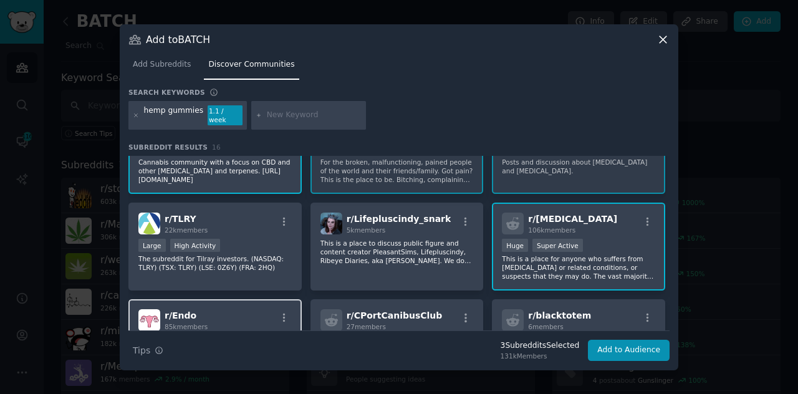
click at [239, 300] on div "r/ Endo 85k members Large High Activity This community aims to support all peop…" at bounding box center [214, 343] width 173 height 88
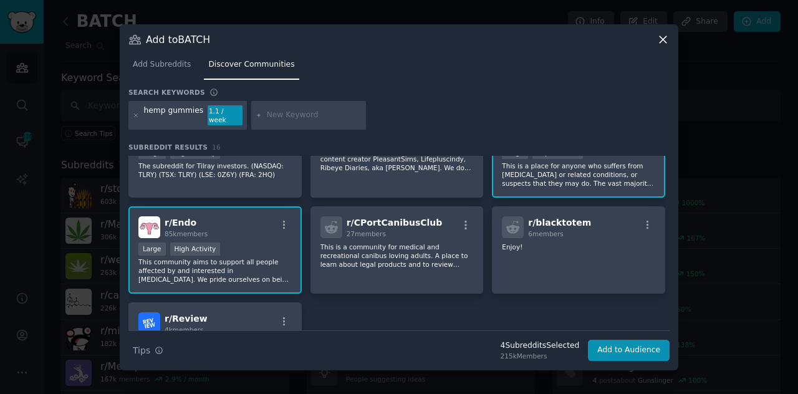
scroll to position [337, 0]
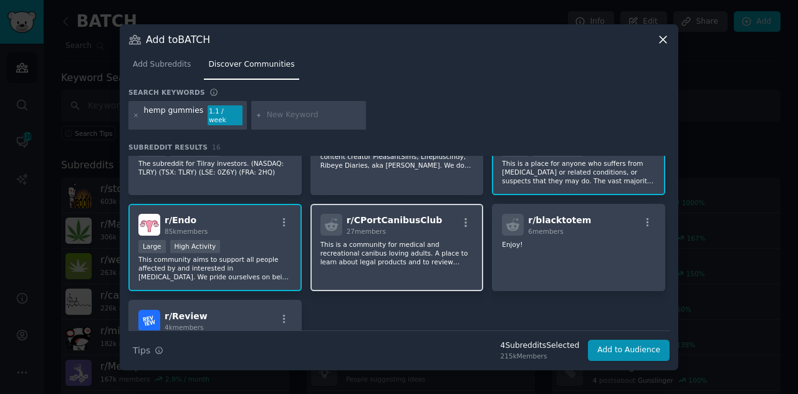
click at [439, 220] on div "r/ CPortCanibusClub 27 members" at bounding box center [396, 225] width 153 height 22
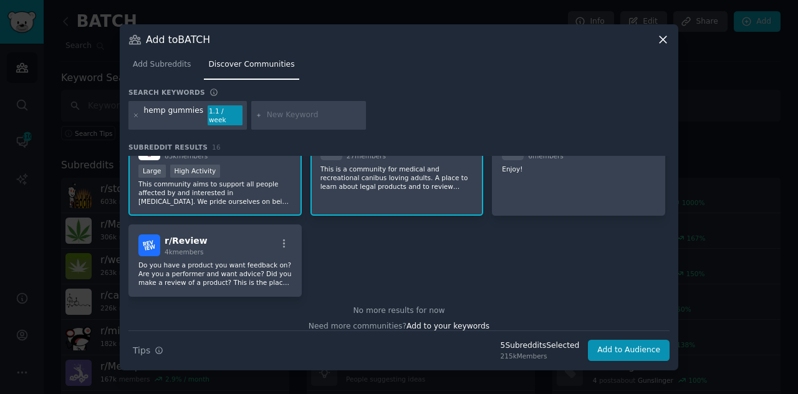
scroll to position [423, 0]
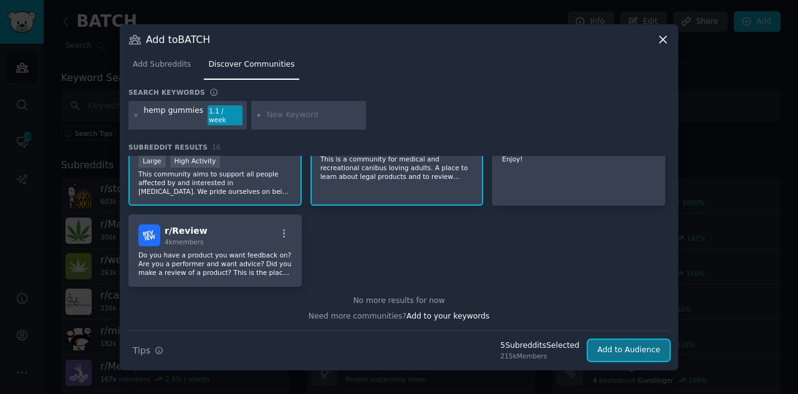
click at [633, 344] on button "Add to Audience" at bounding box center [629, 350] width 82 height 21
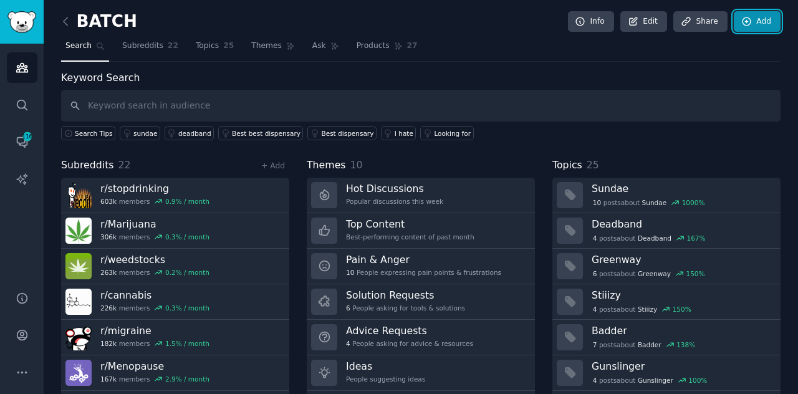
click at [751, 23] on link "Add" at bounding box center [757, 21] width 47 height 21
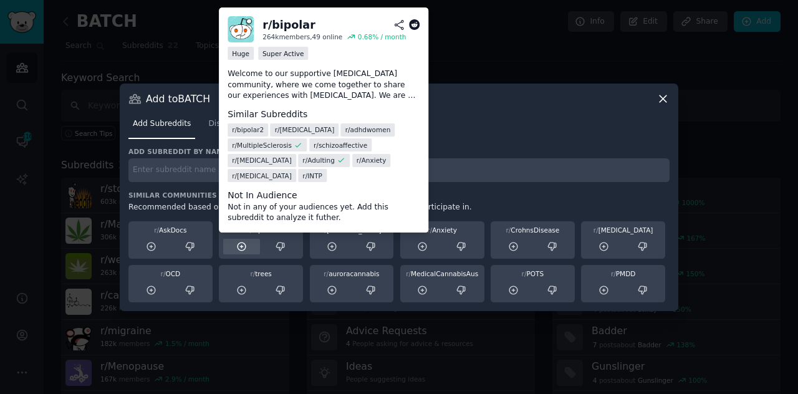
click at [241, 246] on icon at bounding box center [242, 247] width 8 height 8
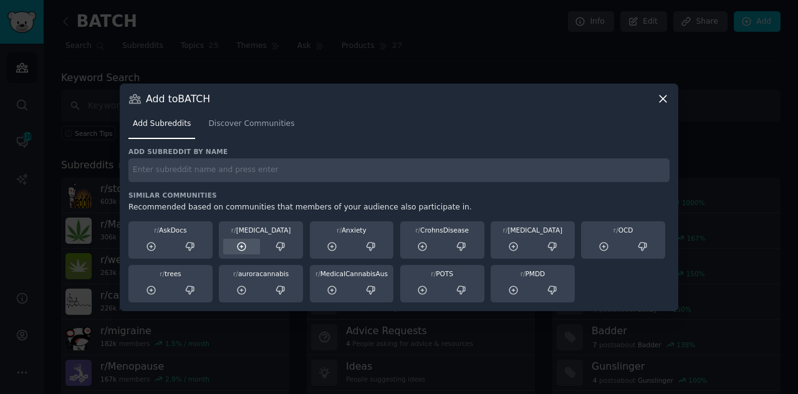
click at [241, 246] on icon at bounding box center [242, 247] width 8 height 8
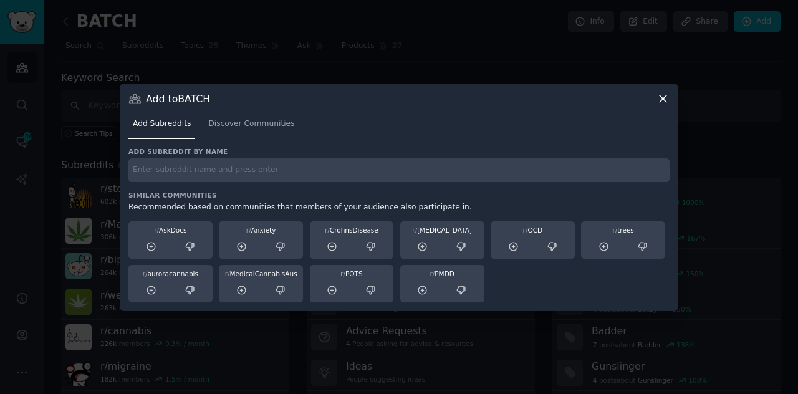
click at [241, 246] on icon at bounding box center [242, 247] width 8 height 8
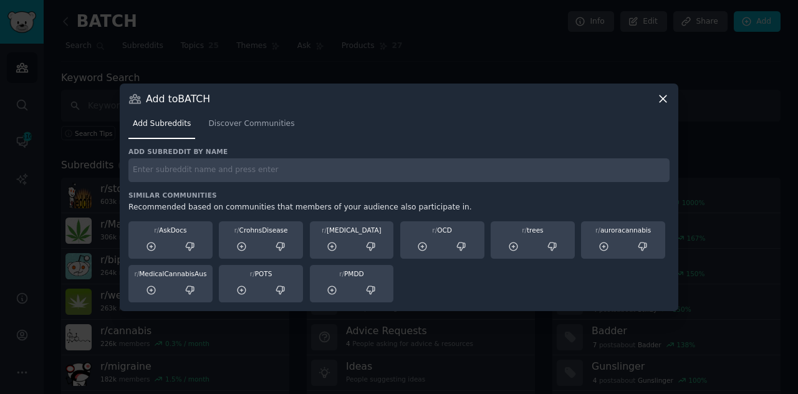
click at [241, 246] on icon at bounding box center [242, 247] width 8 height 8
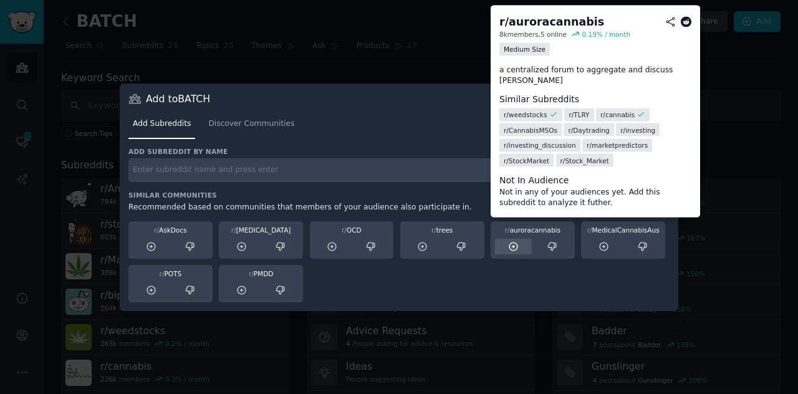
click at [511, 246] on icon at bounding box center [513, 247] width 8 height 8
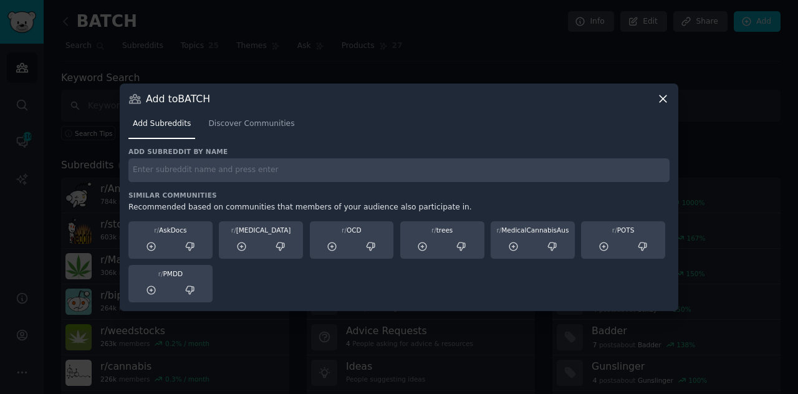
click at [511, 246] on icon at bounding box center [513, 247] width 8 height 8
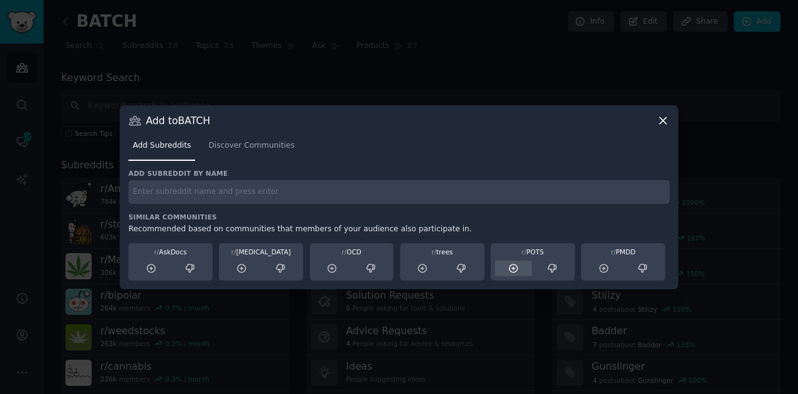
click at [514, 264] on icon at bounding box center [513, 268] width 8 height 8
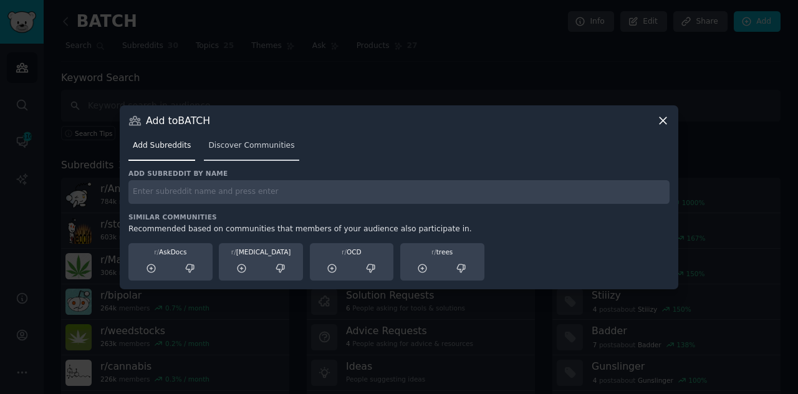
click at [253, 144] on span "Discover Communities" at bounding box center [251, 145] width 86 height 11
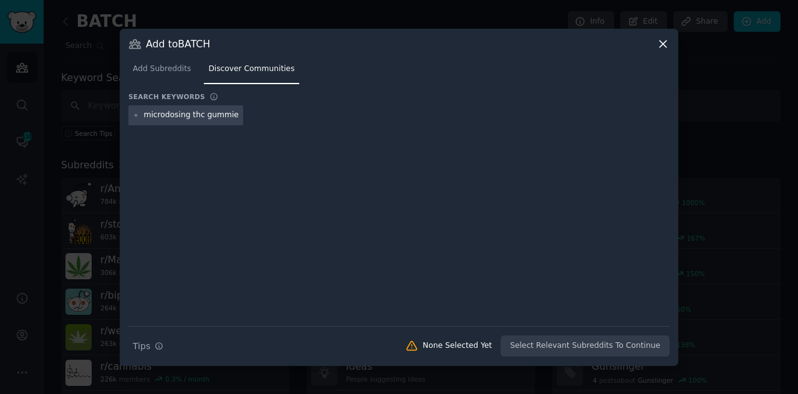
type input "microdosing thc gummies"
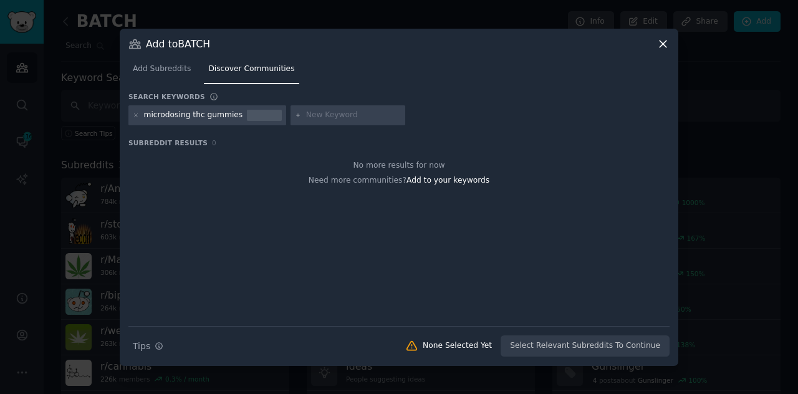
click at [195, 115] on div "microdosing thc gummies" at bounding box center [193, 115] width 99 height 11
click at [306, 119] on input "text" at bounding box center [353, 115] width 95 height 11
type input "microdosing gummies"
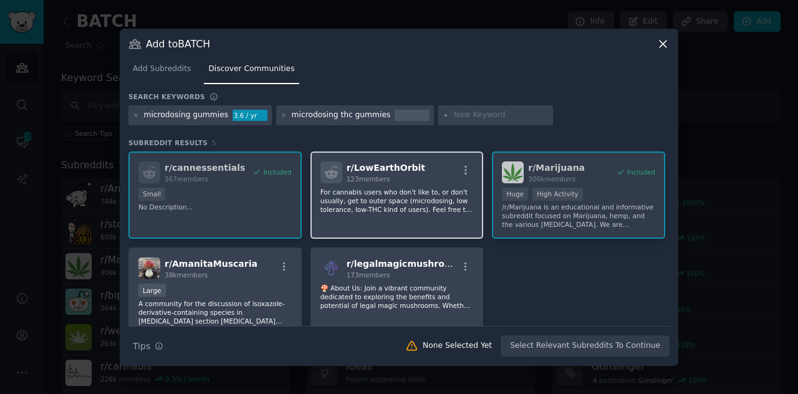
click at [292, 299] on p "For cannabis users who don't like to, or don't usually, get to outer space (mic…" at bounding box center [214, 312] width 153 height 26
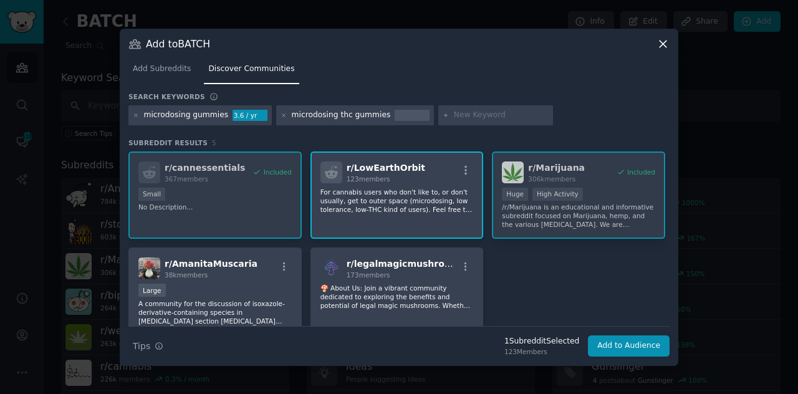
scroll to position [53, 0]
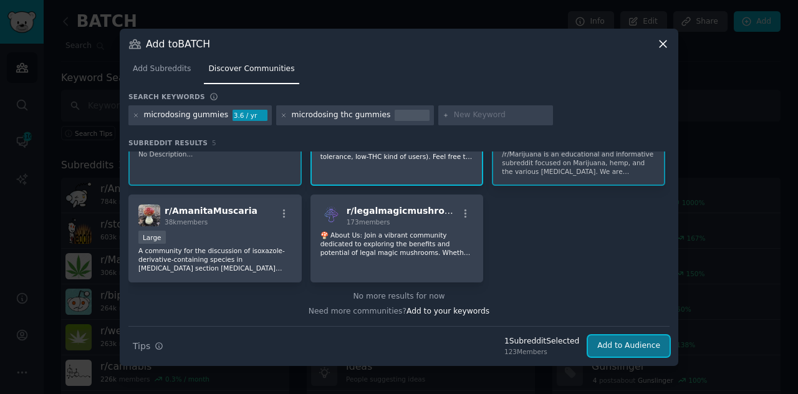
click at [643, 341] on button "Add to Audience" at bounding box center [629, 345] width 82 height 21
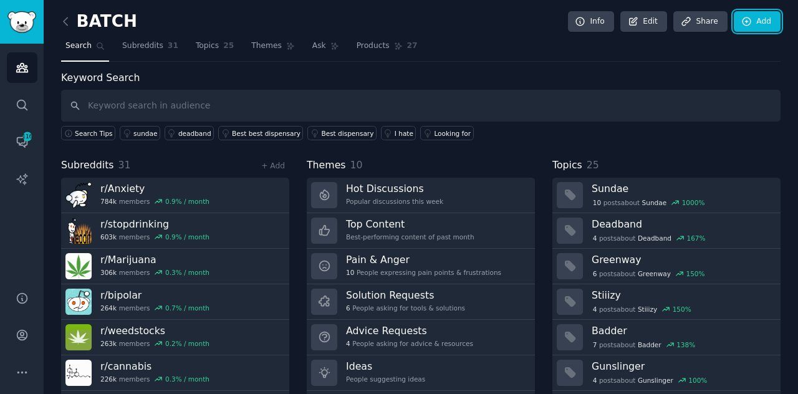
scroll to position [33, 0]
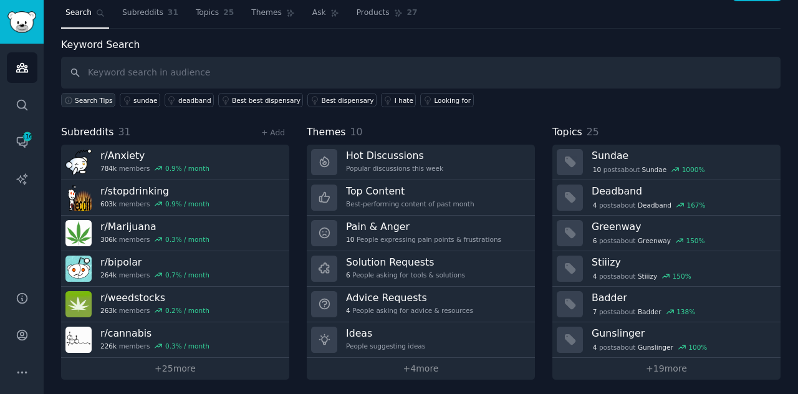
click at [99, 96] on span "Search Tips" at bounding box center [94, 100] width 38 height 9
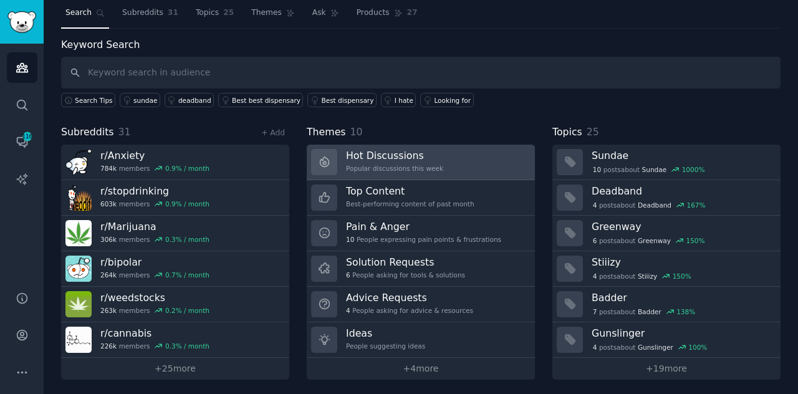
click at [355, 159] on h3 "Hot Discussions" at bounding box center [394, 155] width 97 height 13
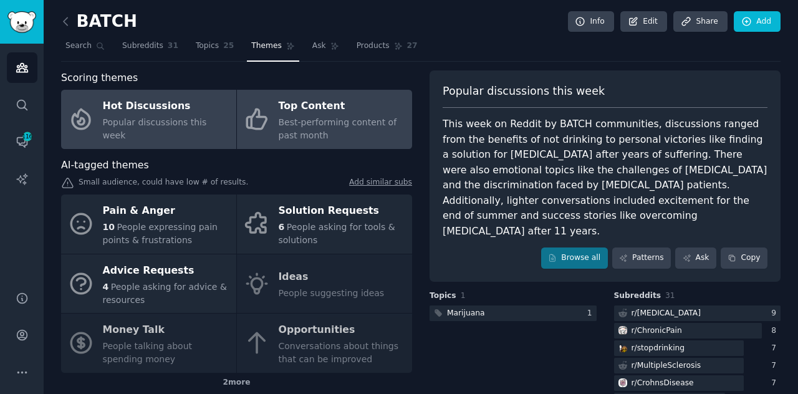
click at [350, 119] on span "Best-performing content of past month" at bounding box center [338, 128] width 118 height 23
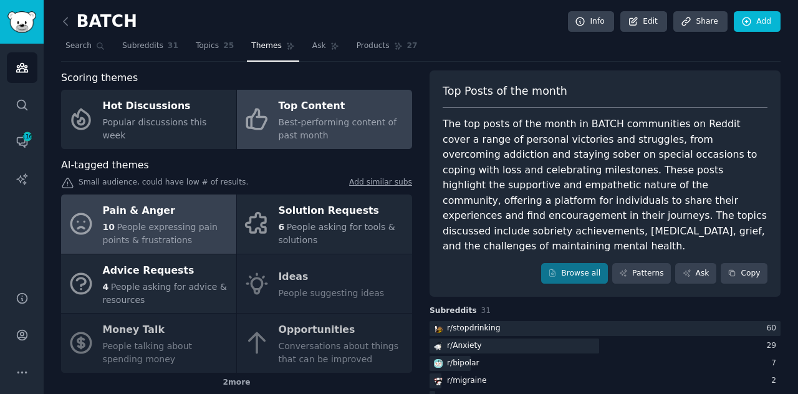
click at [181, 216] on div "Pain & Anger" at bounding box center [166, 211] width 127 height 20
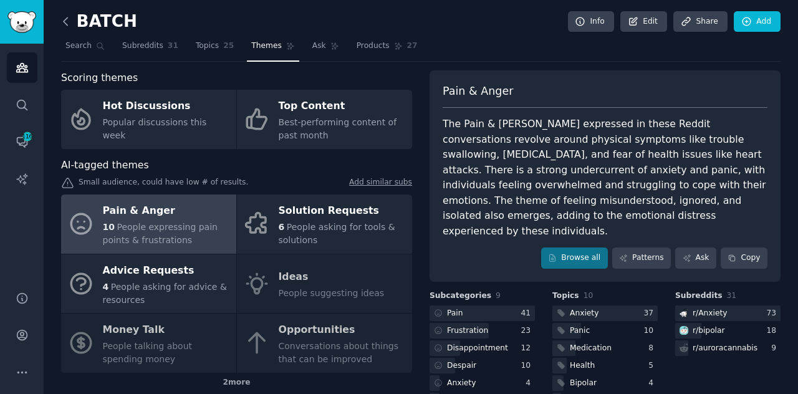
click at [65, 26] on icon at bounding box center [65, 21] width 13 height 13
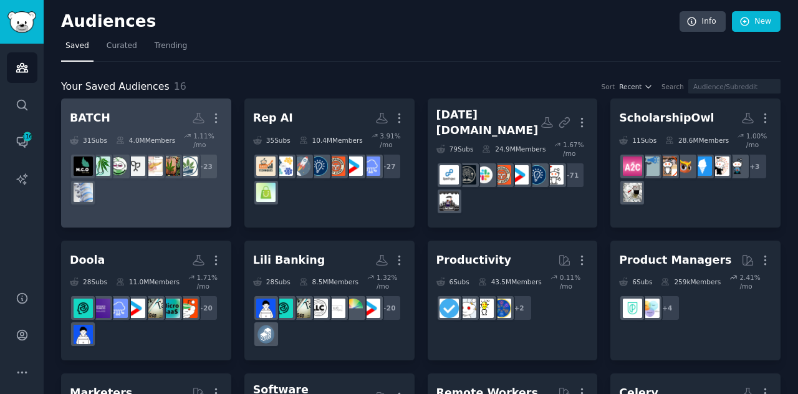
click at [142, 191] on div "+ 23" at bounding box center [146, 179] width 153 height 52
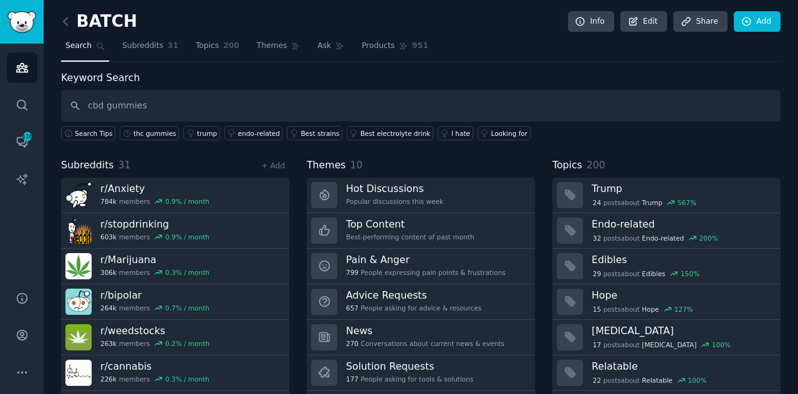
type input "cbd gummies"
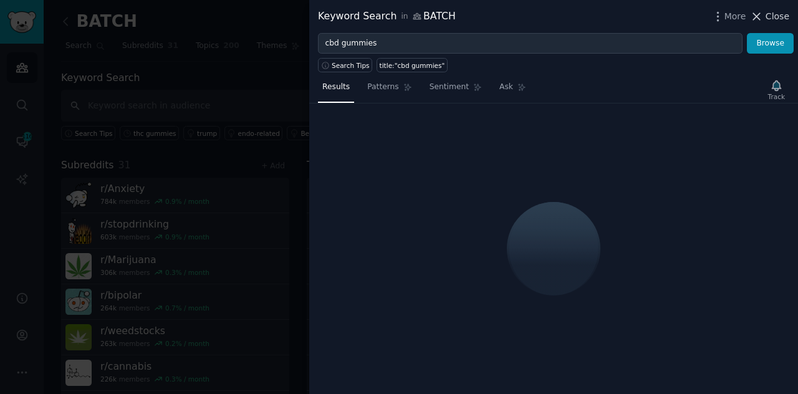
click at [756, 13] on icon at bounding box center [757, 16] width 7 height 7
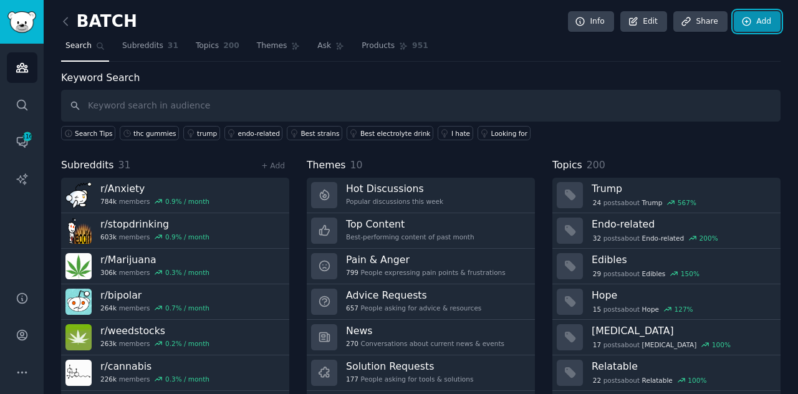
click at [747, 21] on icon at bounding box center [746, 21] width 11 height 11
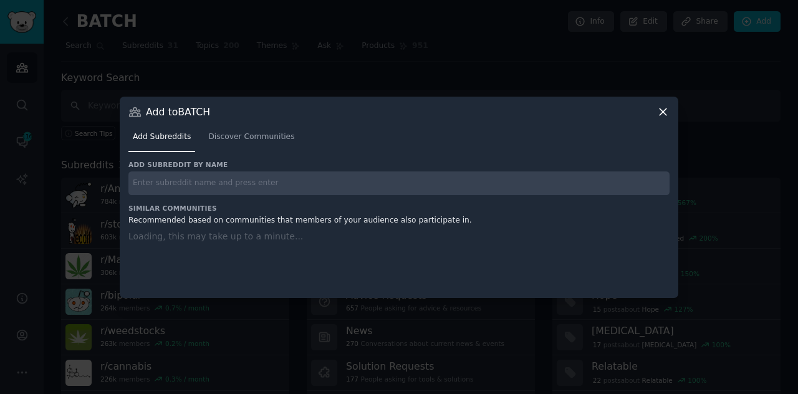
click at [288, 176] on input "text" at bounding box center [398, 183] width 541 height 24
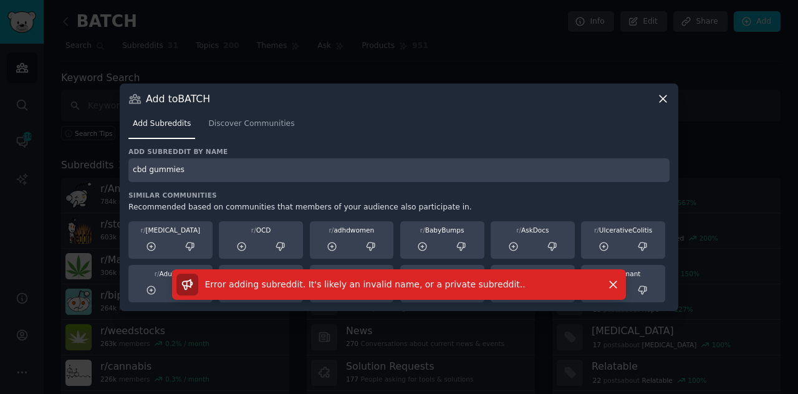
click at [190, 169] on input "cbd gummies" at bounding box center [398, 170] width 541 height 24
type input "c"
click at [620, 281] on button "Dismiss" at bounding box center [613, 285] width 22 height 22
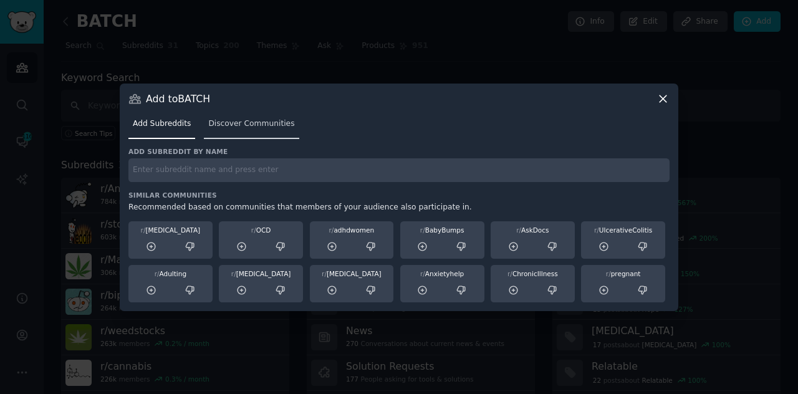
click at [233, 120] on span "Discover Communities" at bounding box center [251, 123] width 86 height 11
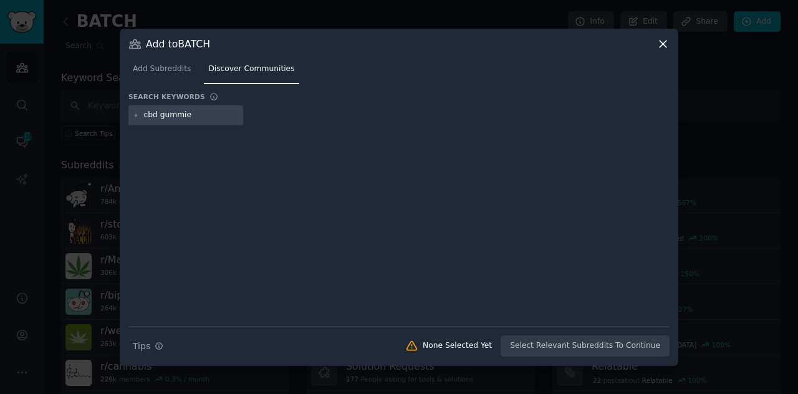
type input "cbd gummies"
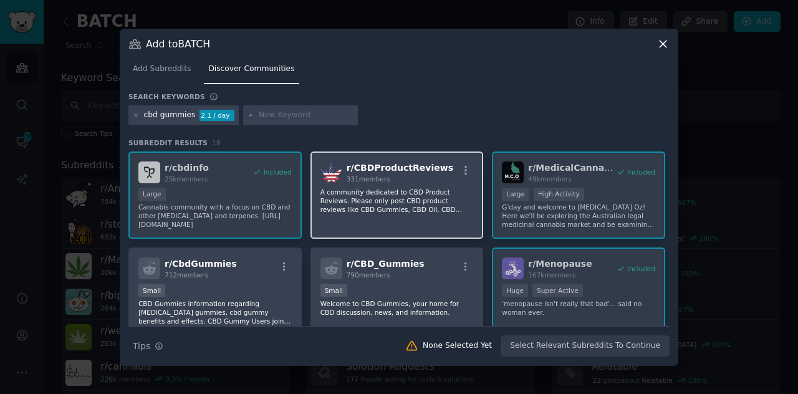
click at [389, 205] on p "A community dedicated to CBD Product Reviews. Please only post CBD product revi…" at bounding box center [396, 201] width 153 height 26
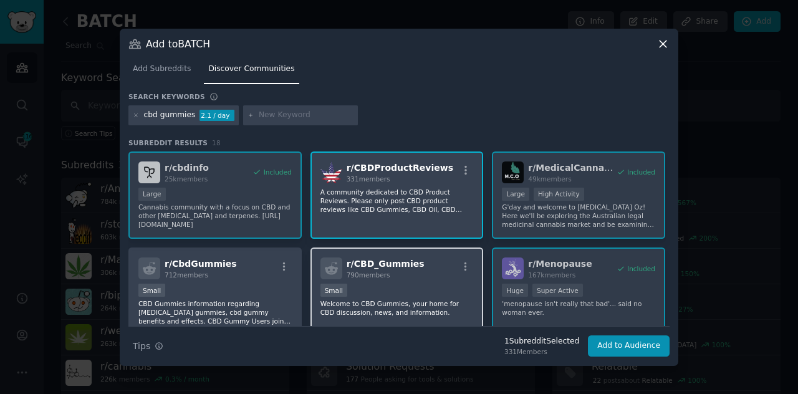
click at [428, 278] on div "r/ CBD_Gummies 790 members" at bounding box center [396, 269] width 153 height 22
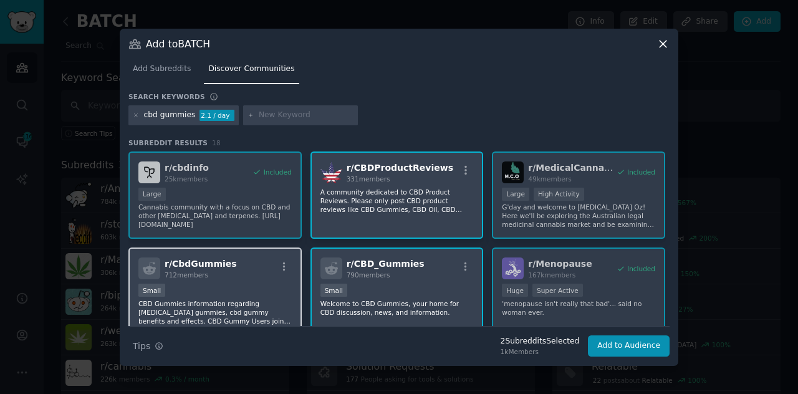
click at [246, 285] on div "Small" at bounding box center [214, 292] width 153 height 16
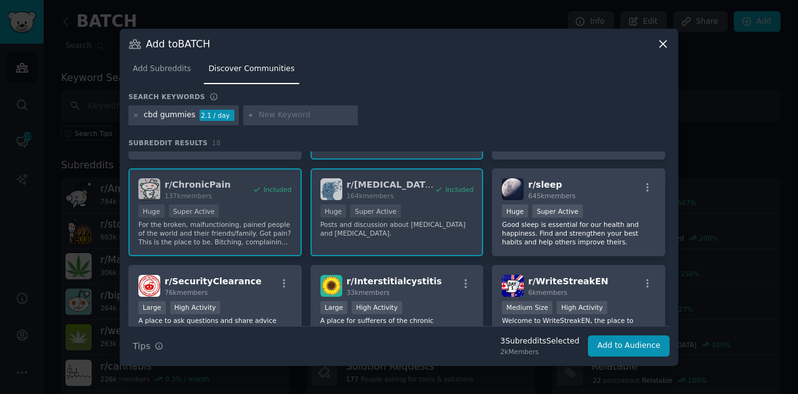
scroll to position [273, 0]
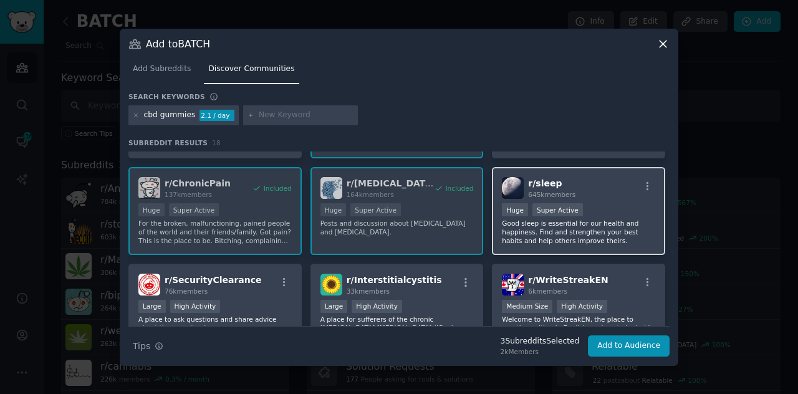
click at [620, 226] on p "Good sleep is essential for our health and happiness. Find and strengthen your …" at bounding box center [578, 232] width 153 height 26
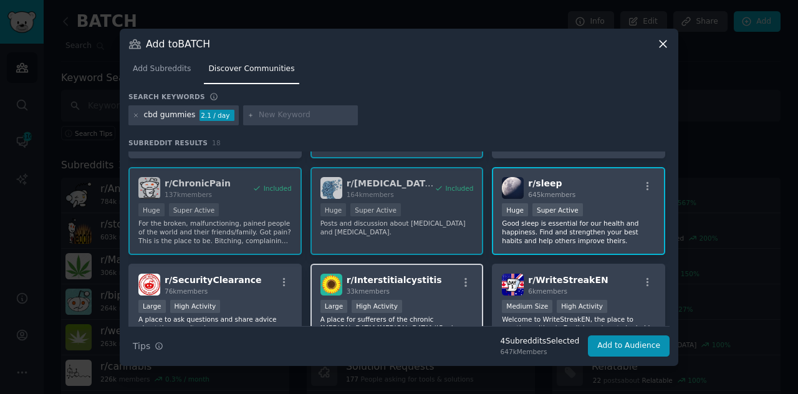
click at [442, 302] on div "Large High Activity" at bounding box center [396, 308] width 153 height 16
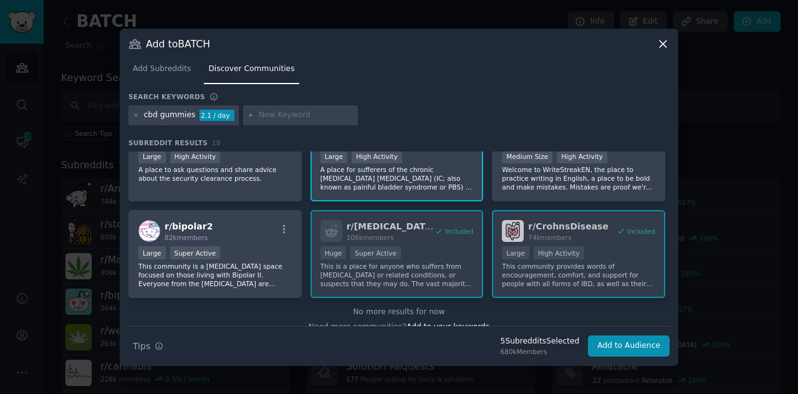
scroll to position [438, 0]
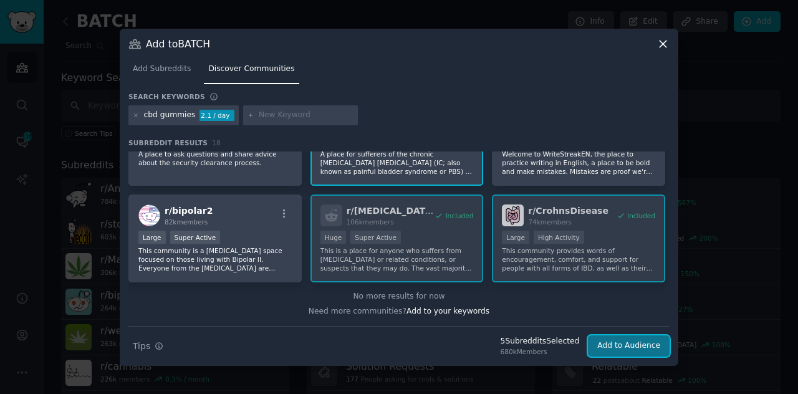
click at [636, 351] on button "Add to Audience" at bounding box center [629, 345] width 82 height 21
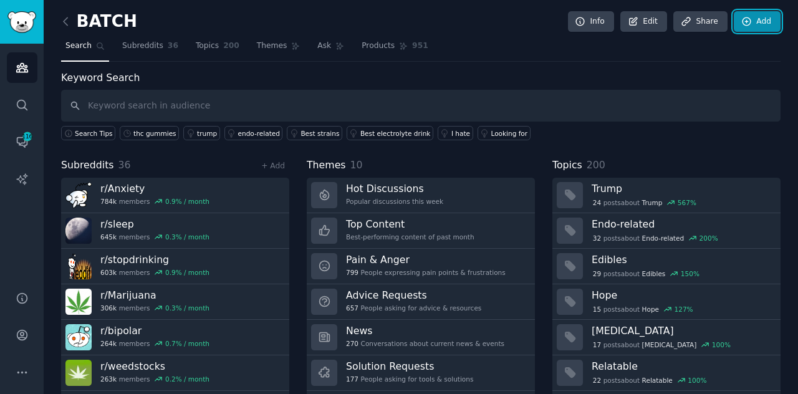
click at [754, 23] on link "Add" at bounding box center [757, 21] width 47 height 21
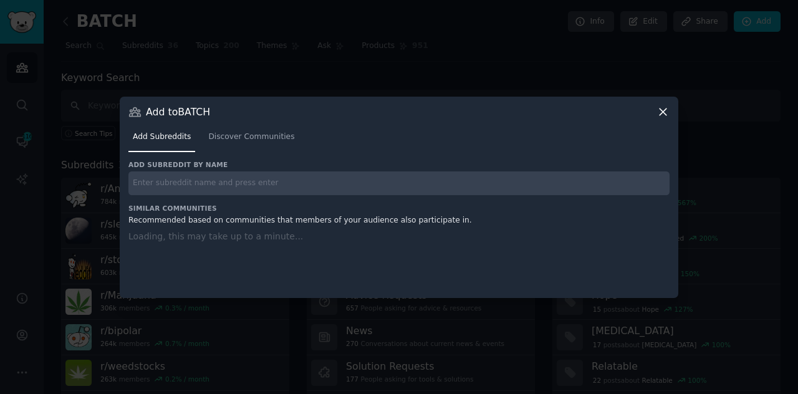
click at [300, 180] on input "text" at bounding box center [398, 183] width 541 height 24
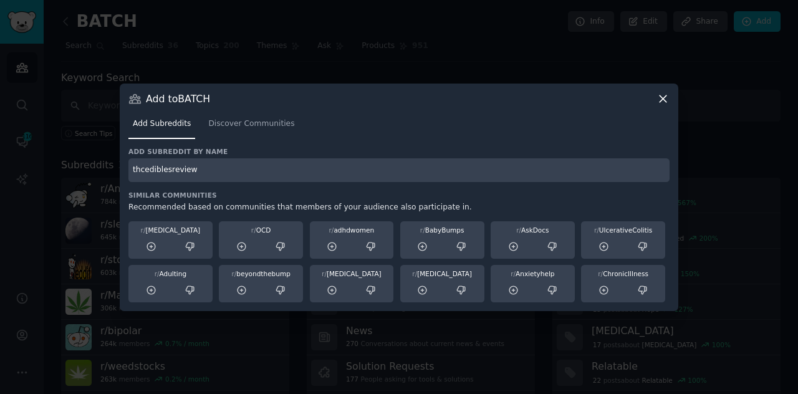
type input "thcediblesreview"
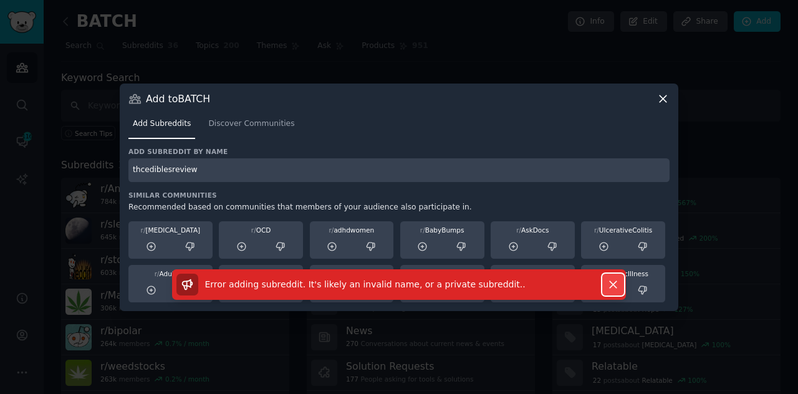
click at [611, 287] on icon "button" at bounding box center [613, 284] width 13 height 13
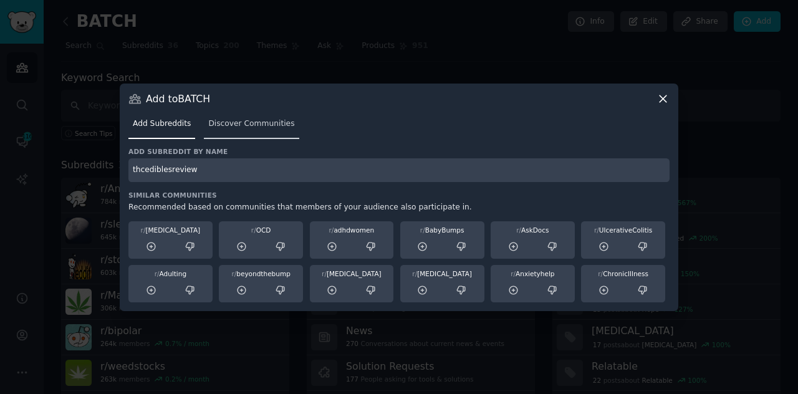
click at [243, 125] on span "Discover Communities" at bounding box center [251, 123] width 86 height 11
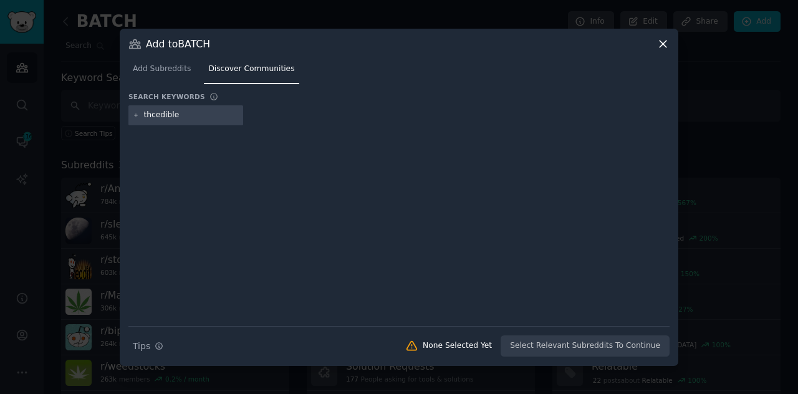
type input "thcedibles"
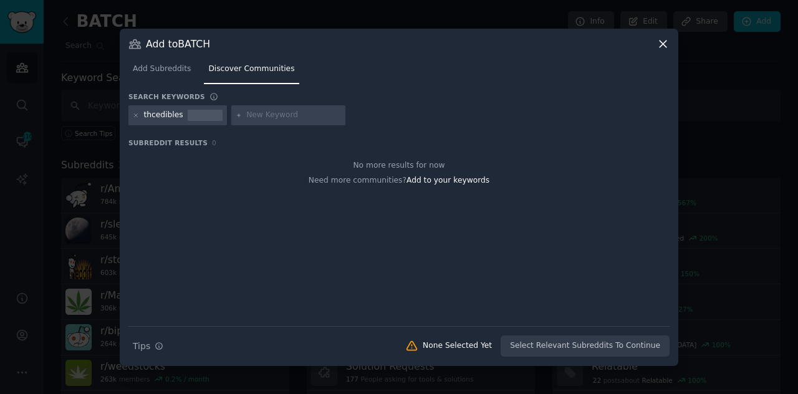
click at [155, 114] on div "thcedibles" at bounding box center [163, 115] width 39 height 11
click at [263, 110] on input "text" at bounding box center [293, 115] width 95 height 11
type input "thc edibles"
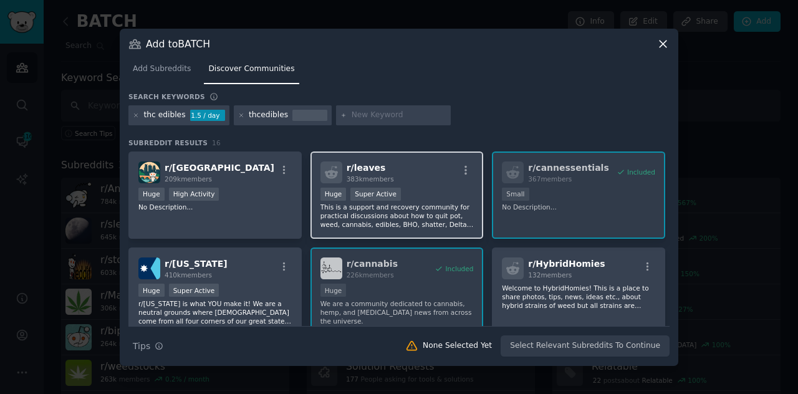
click at [435, 173] on div "r/ leaves 383k members" at bounding box center [396, 172] width 153 height 22
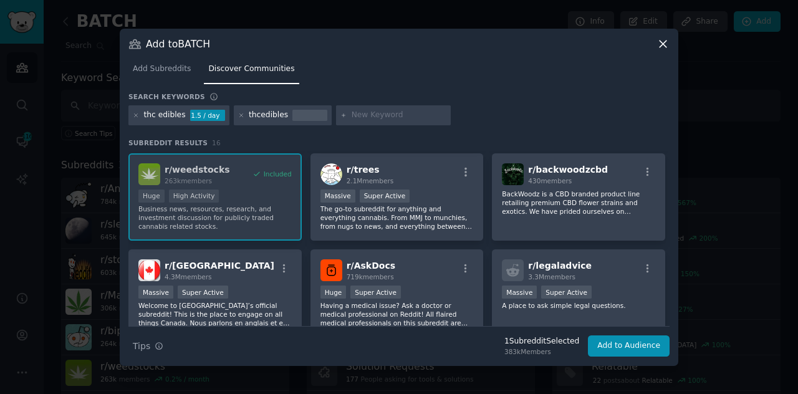
scroll to position [198, 0]
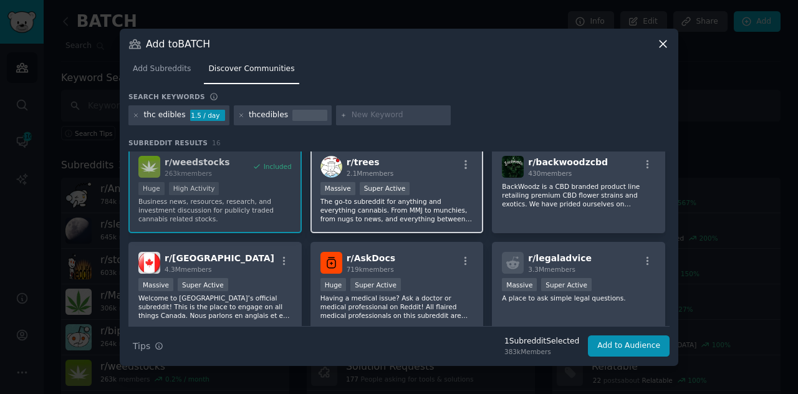
click at [436, 216] on p "The go-to subreddit for anything and everything cannabis. From MMJ to munchies,…" at bounding box center [396, 210] width 153 height 26
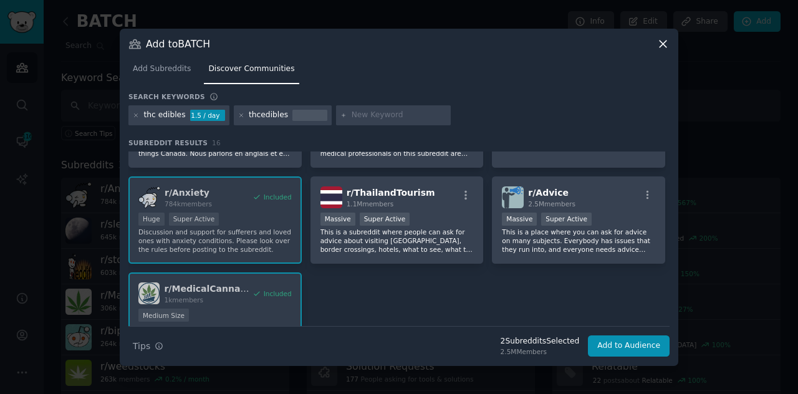
scroll to position [430, 0]
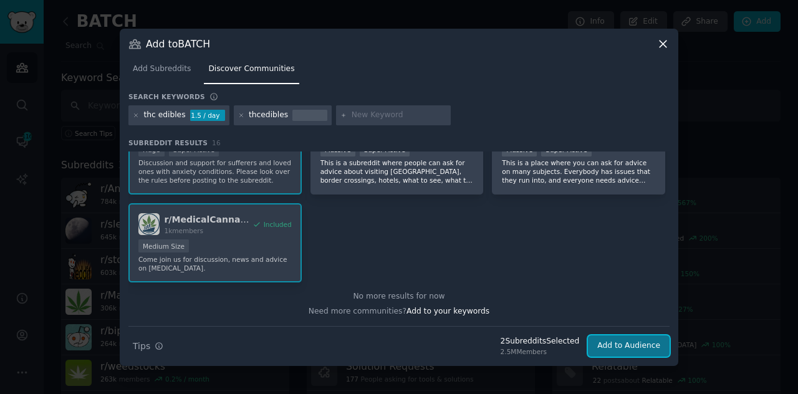
click at [622, 340] on button "Add to Audience" at bounding box center [629, 345] width 82 height 21
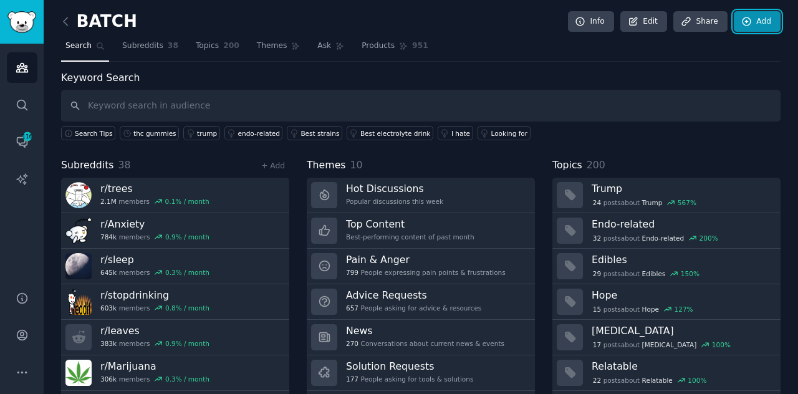
click at [753, 17] on link "Add" at bounding box center [757, 21] width 47 height 21
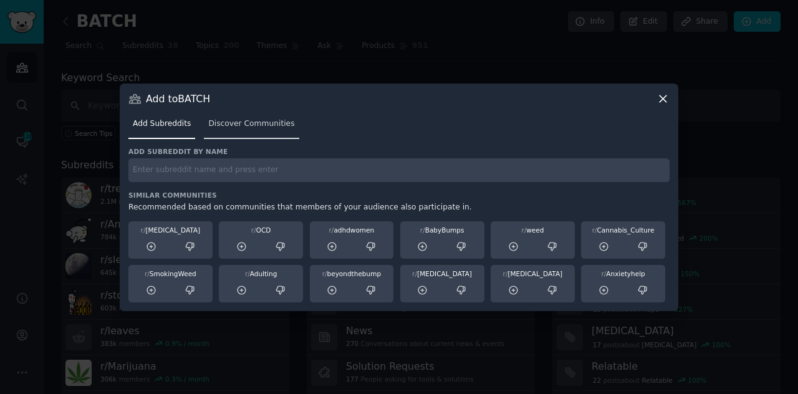
click at [274, 141] on div "Add Subreddits Discover Communities" at bounding box center [398, 126] width 541 height 42
click at [248, 173] on input "text" at bounding box center [398, 170] width 541 height 24
type input "cannabis edibles"
click at [234, 128] on span "Discover Communities" at bounding box center [251, 123] width 86 height 11
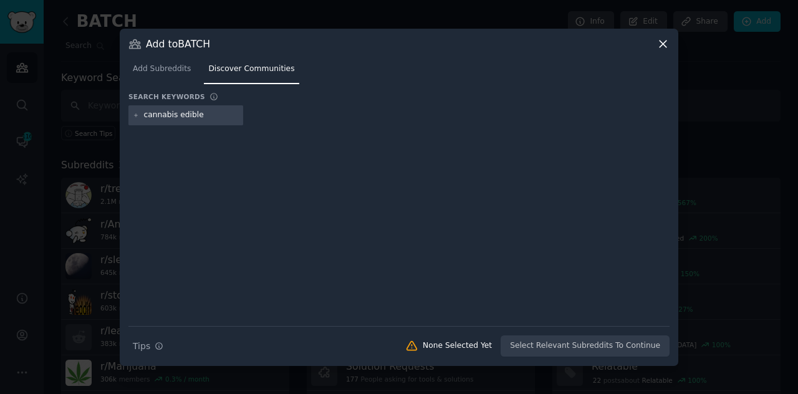
type input "cannabis edibles"
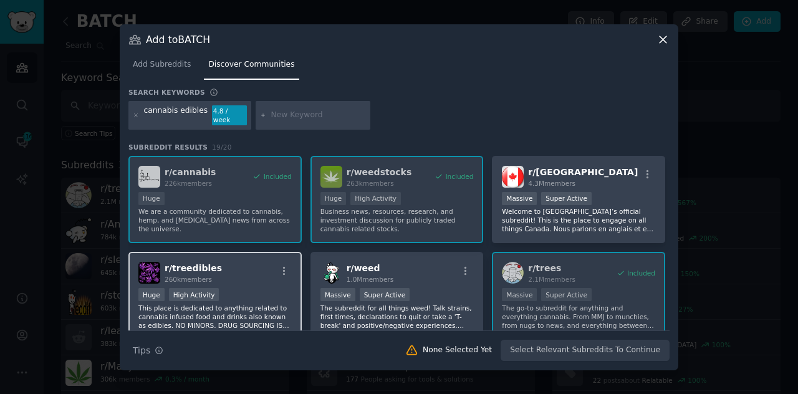
click at [246, 264] on div "r/ treedibles 260k members" at bounding box center [214, 273] width 153 height 22
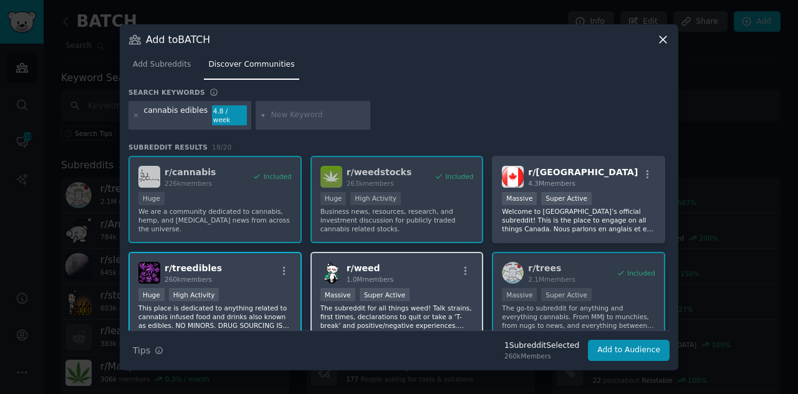
click at [440, 279] on div "r/ weed 1.0M members Massive Super Active The subreddit for all things weed! Ta…" at bounding box center [397, 296] width 173 height 88
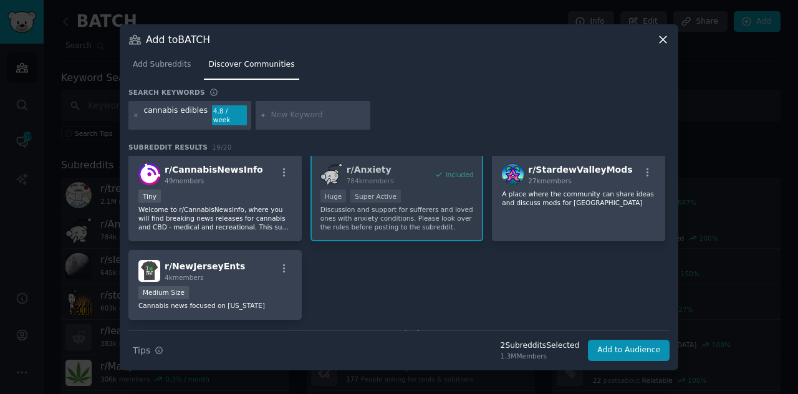
scroll to position [500, 0]
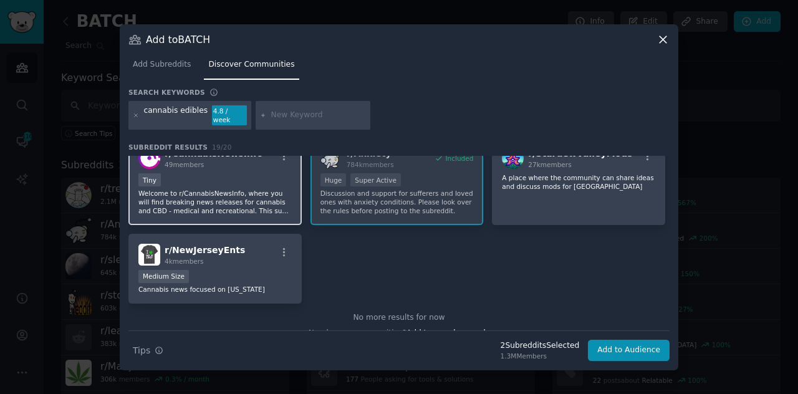
click at [251, 190] on p "Welcome to r/CannabisNewsInfo, where you will find breaking news releases for c…" at bounding box center [214, 202] width 153 height 26
click at [622, 341] on button "Add to Audience" at bounding box center [629, 350] width 82 height 21
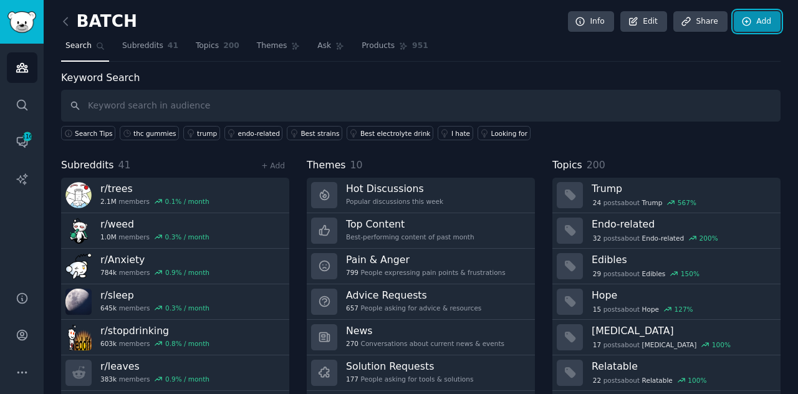
click at [769, 15] on link "Add" at bounding box center [757, 21] width 47 height 21
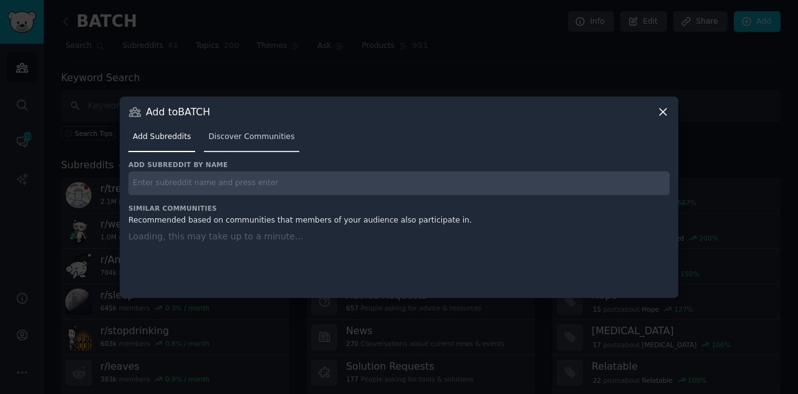
click at [246, 130] on link "Discover Communities" at bounding box center [251, 140] width 95 height 26
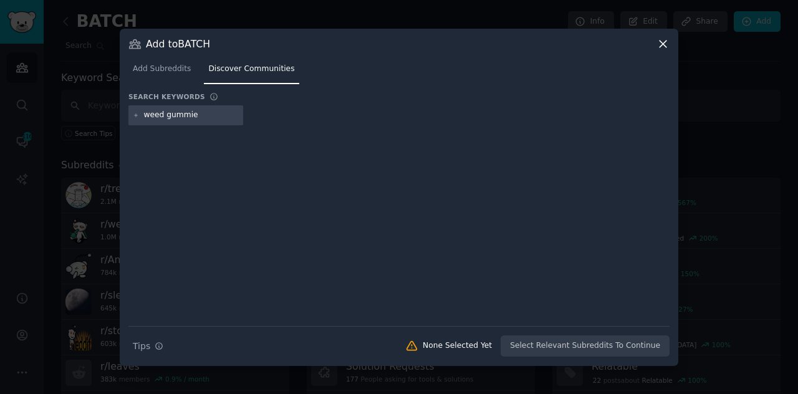
type input "weed gummies"
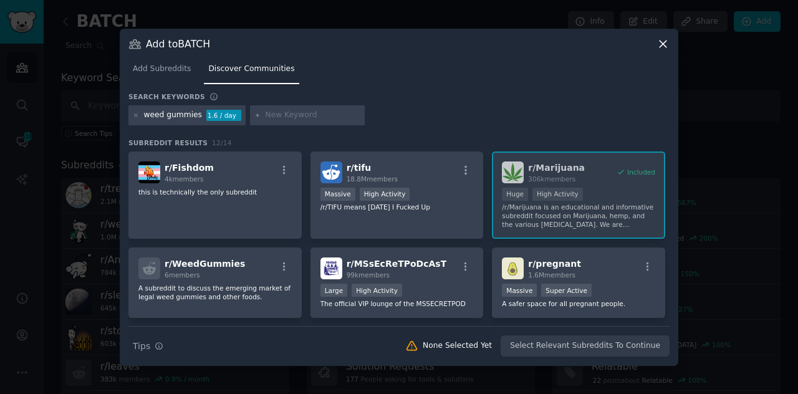
click at [665, 46] on icon at bounding box center [663, 44] width 7 height 7
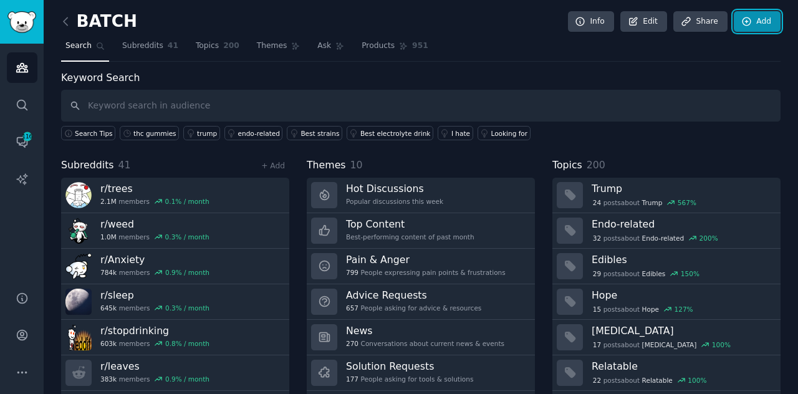
click at [766, 27] on link "Add" at bounding box center [757, 21] width 47 height 21
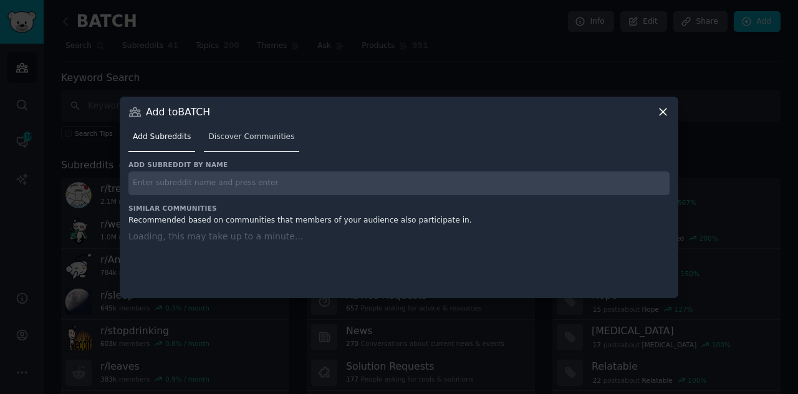
click at [281, 135] on span "Discover Communities" at bounding box center [251, 137] width 86 height 11
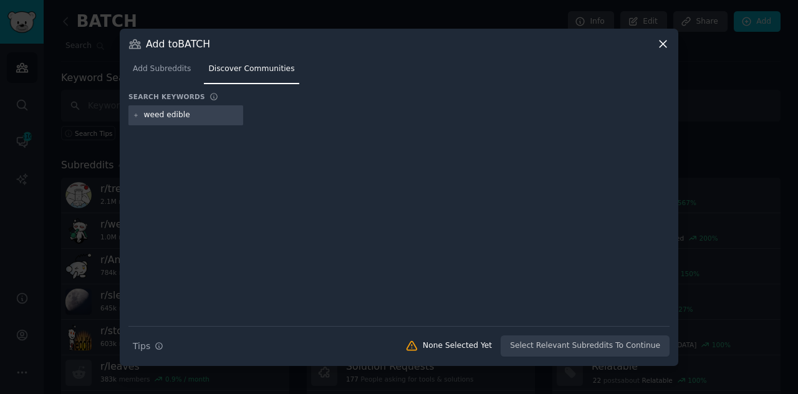
type input "weed edibles"
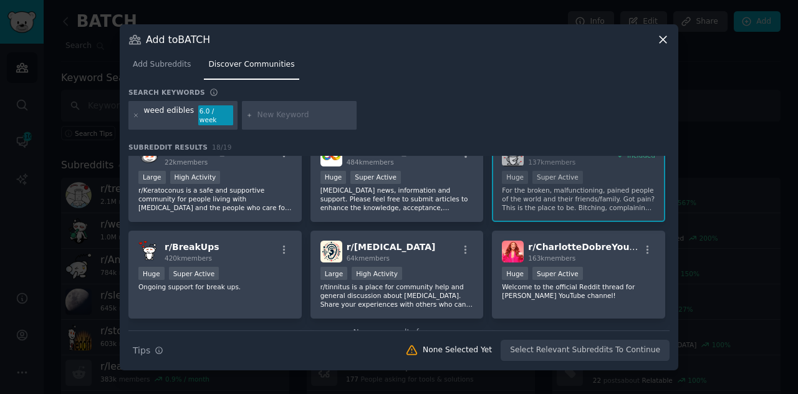
scroll to position [438, 0]
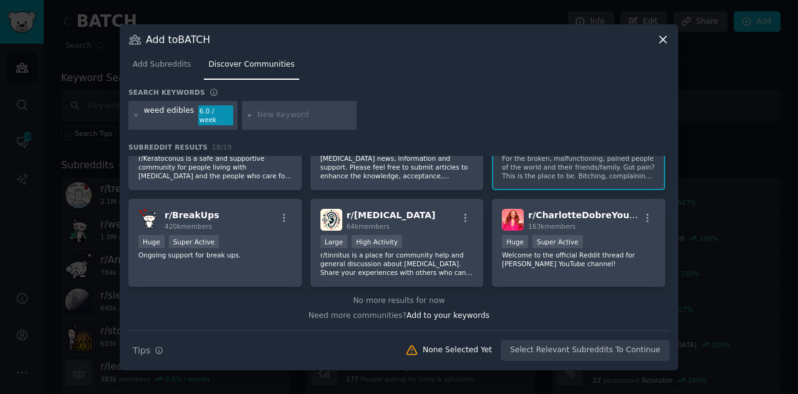
click at [667, 42] on icon at bounding box center [663, 39] width 13 height 13
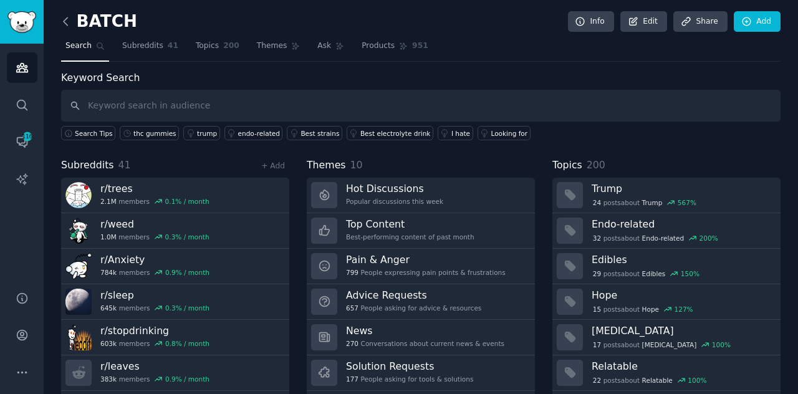
click at [69, 27] on icon at bounding box center [65, 21] width 13 height 13
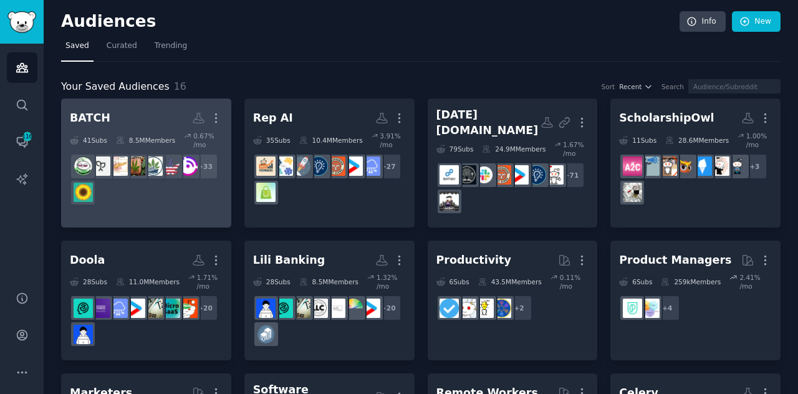
click at [145, 188] on div "+ 33" at bounding box center [146, 179] width 153 height 52
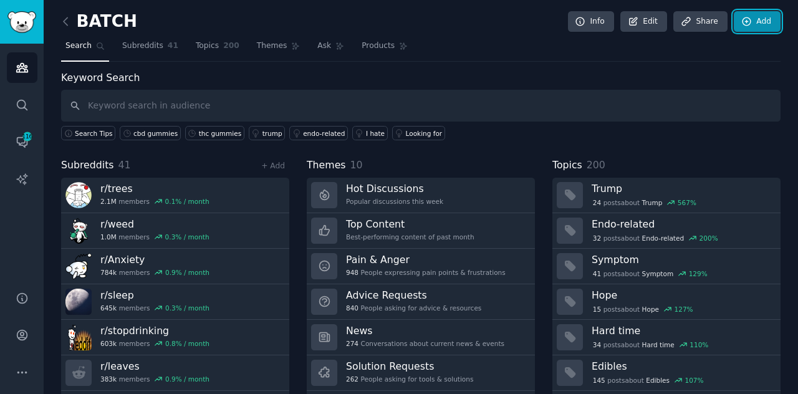
click at [757, 23] on link "Add" at bounding box center [757, 21] width 47 height 21
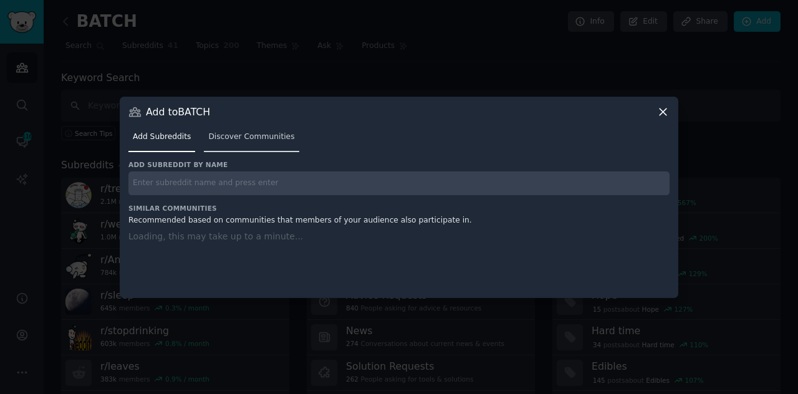
click at [268, 142] on span "Discover Communities" at bounding box center [251, 137] width 86 height 11
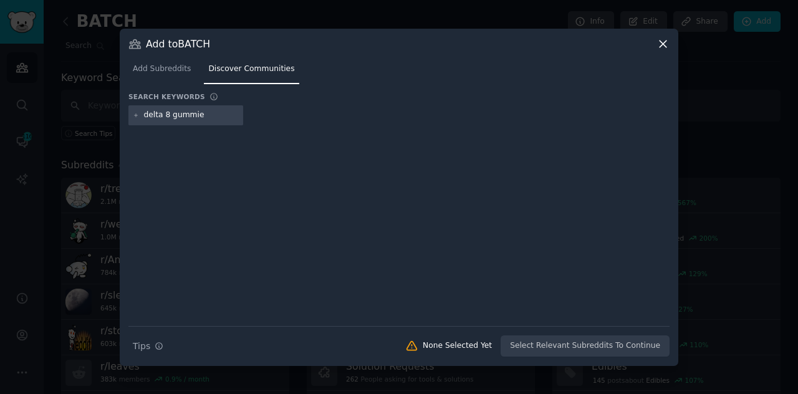
type input "delta 8 gummies"
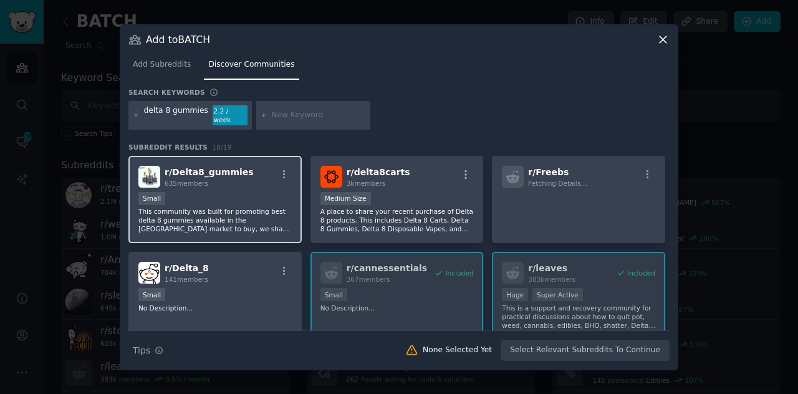
click at [214, 198] on div "Small" at bounding box center [214, 200] width 153 height 16
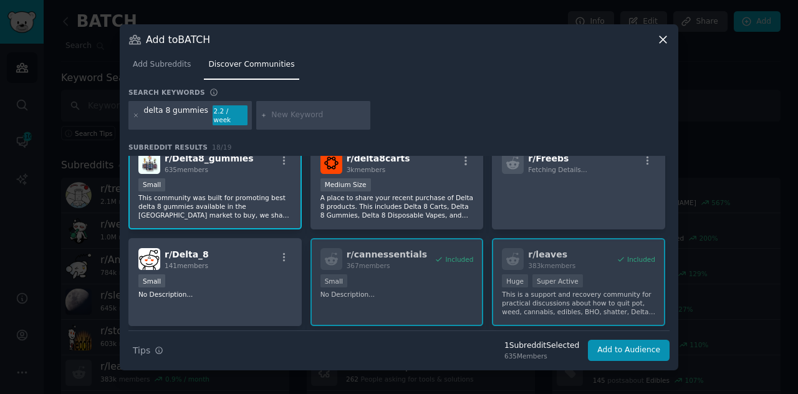
scroll to position [19, 0]
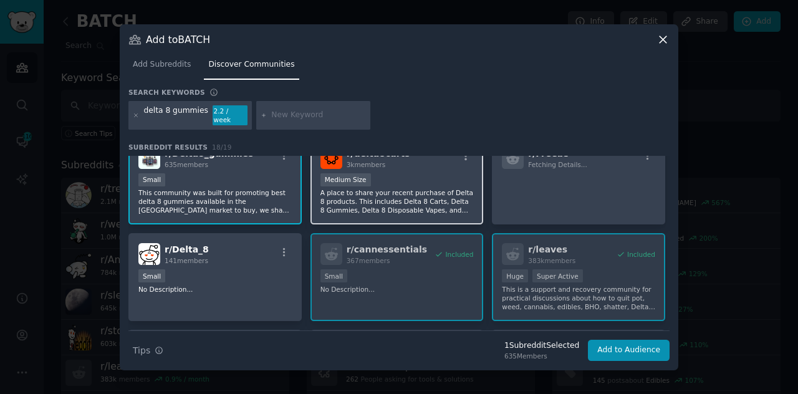
click at [333, 216] on div "r/ delta8carts 3k members 1000 - 10,000 members Medium Size A place to share yo…" at bounding box center [397, 181] width 173 height 88
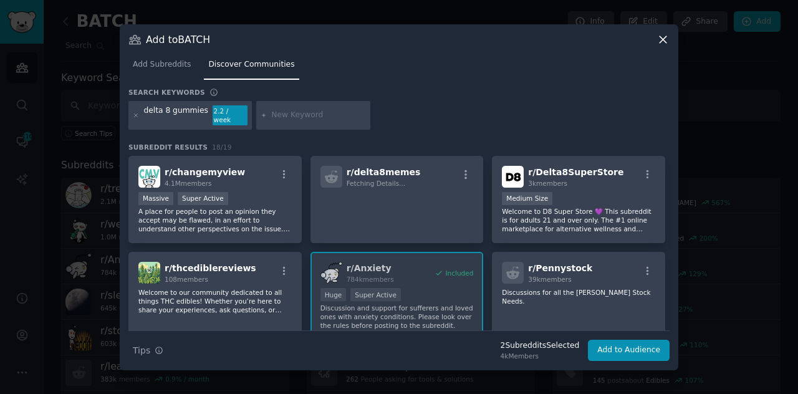
scroll to position [209, 0]
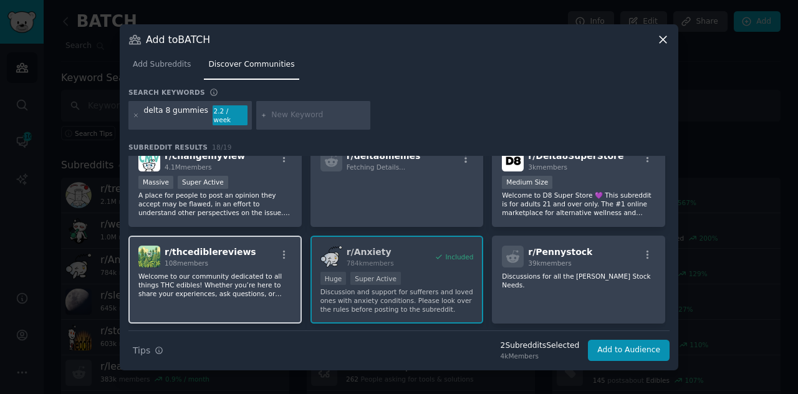
click at [228, 272] on p "Welcome to our community dedicated to all things THC edibles! Whether you’re he…" at bounding box center [214, 285] width 153 height 26
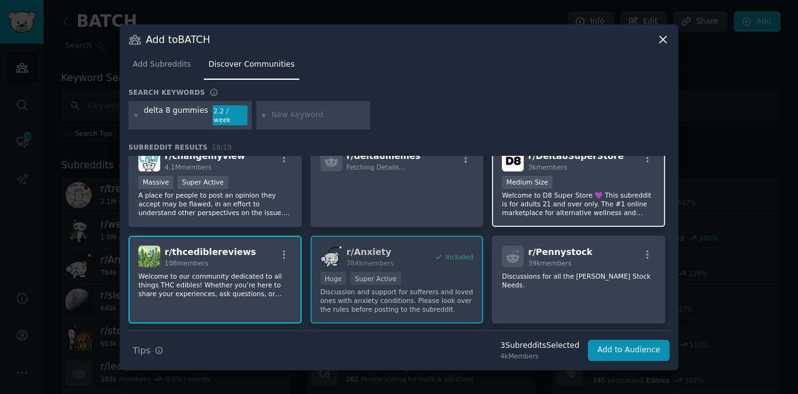
click at [643, 213] on div "r/ Delta8SuperStore 3k members Medium Size Welcome to D8 Super Store 💜 This sub…" at bounding box center [578, 184] width 173 height 88
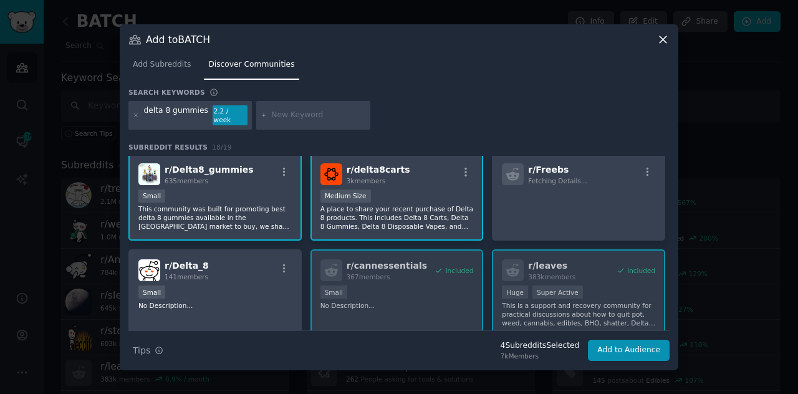
scroll to position [0, 0]
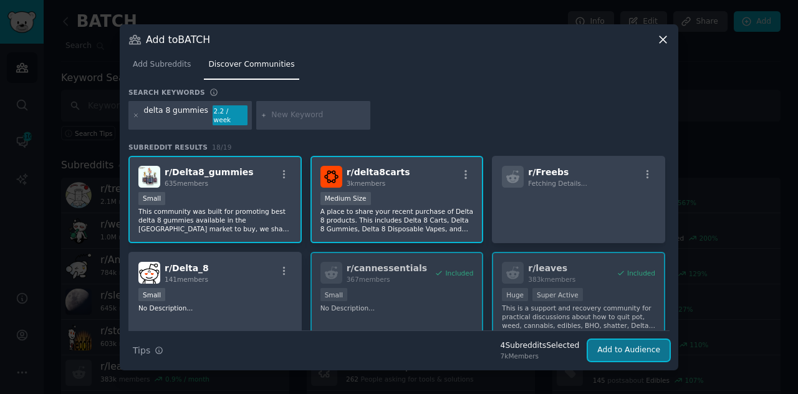
click at [645, 344] on button "Add to Audience" at bounding box center [629, 350] width 82 height 21
